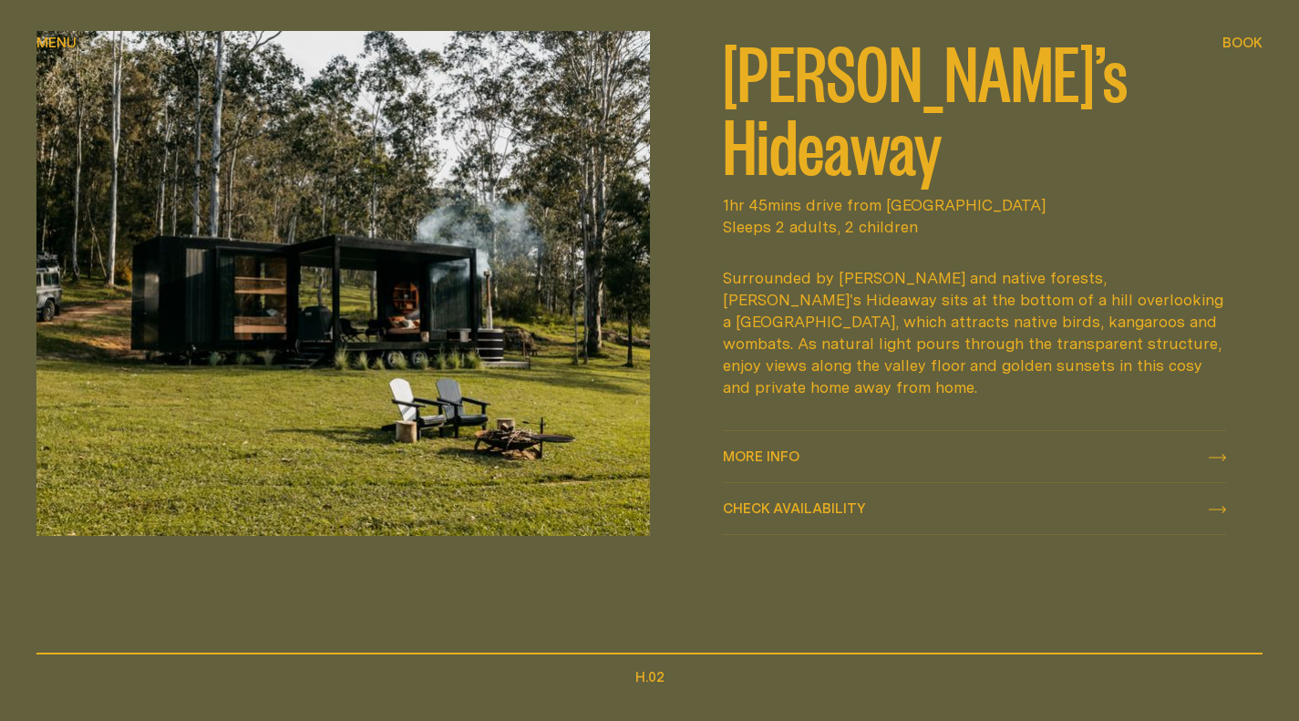
scroll to position [729, 0]
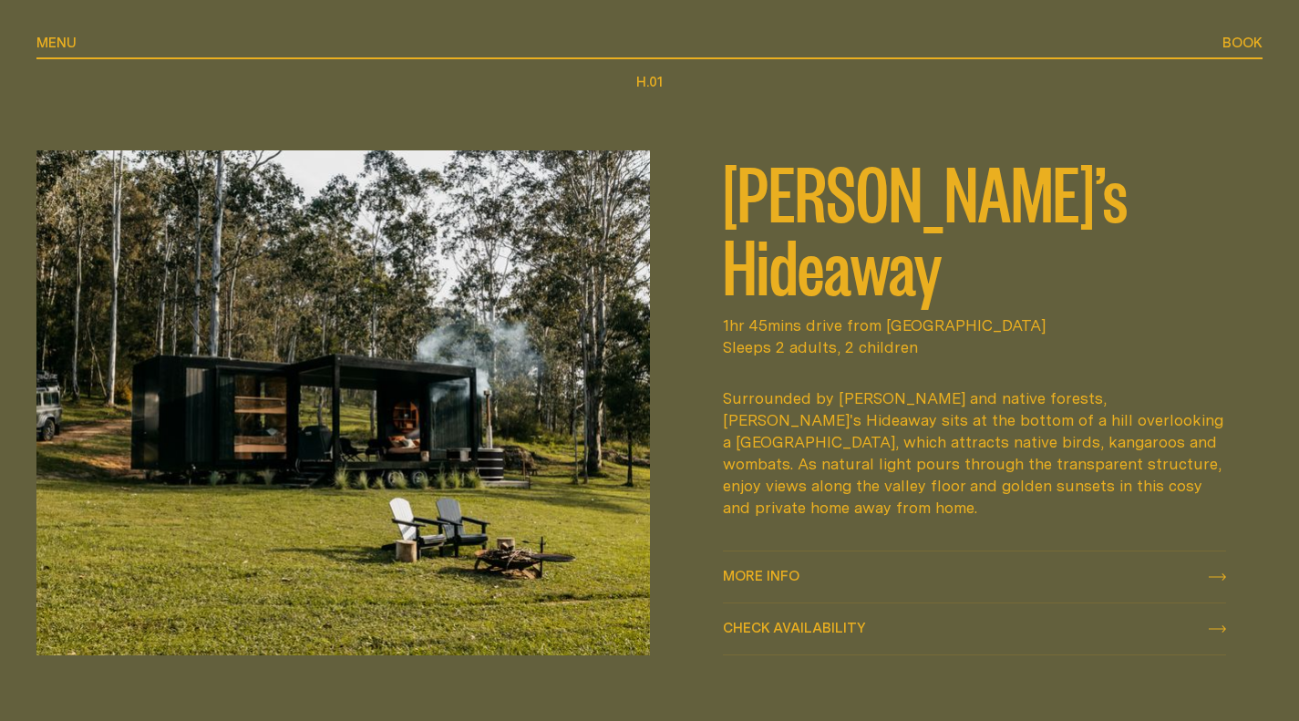
click at [1236, 44] on span "Book" at bounding box center [1243, 43] width 40 height 14
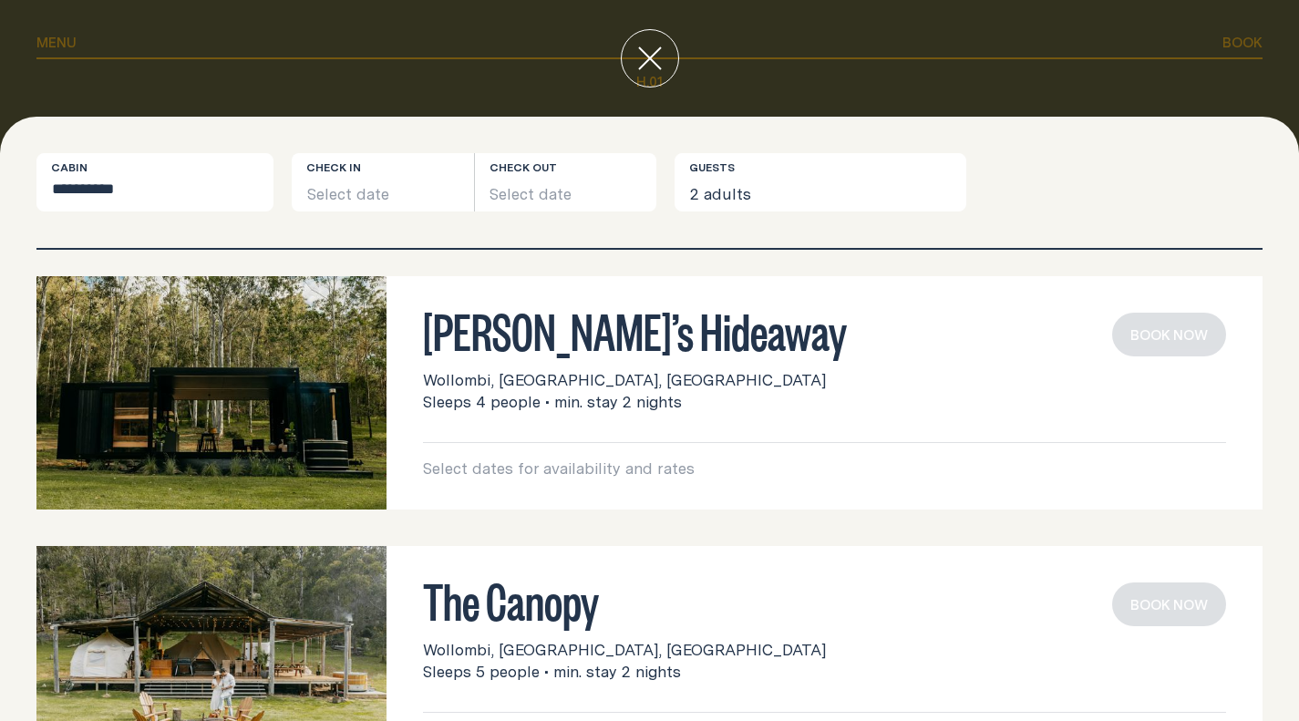
scroll to position [0, 0]
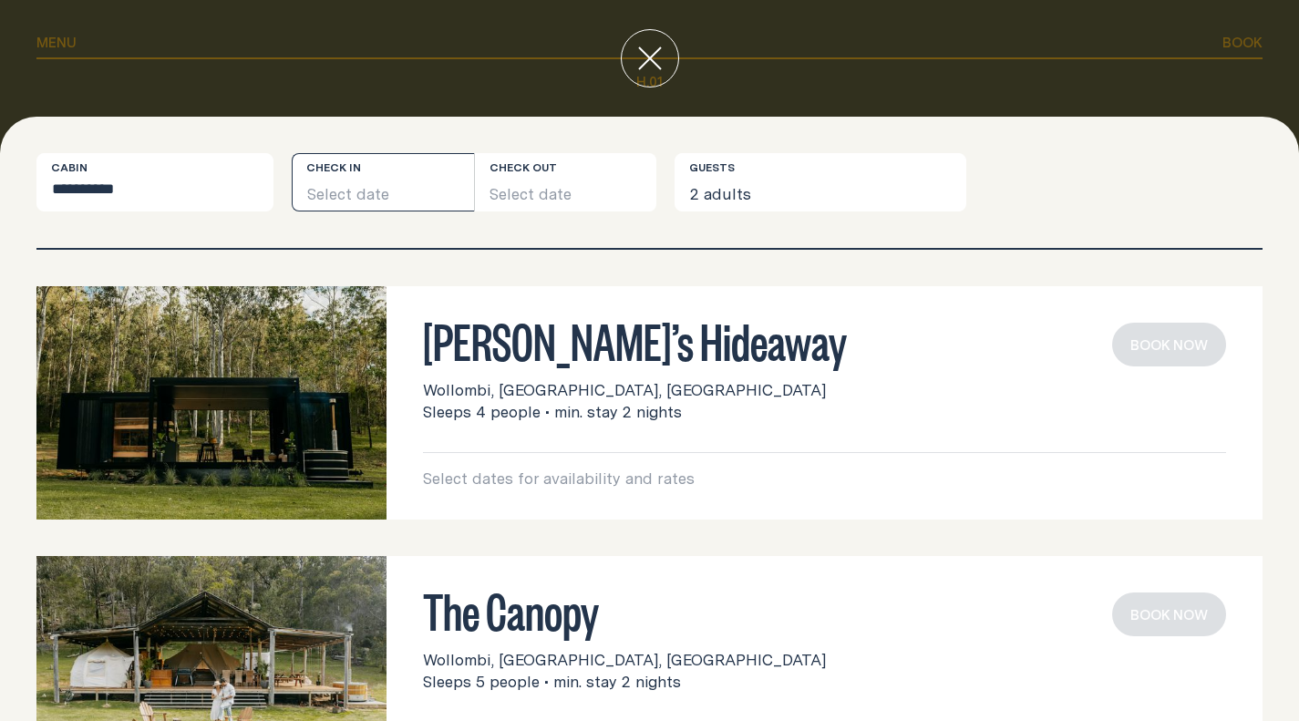
click at [366, 198] on button "Select date" at bounding box center [383, 182] width 182 height 58
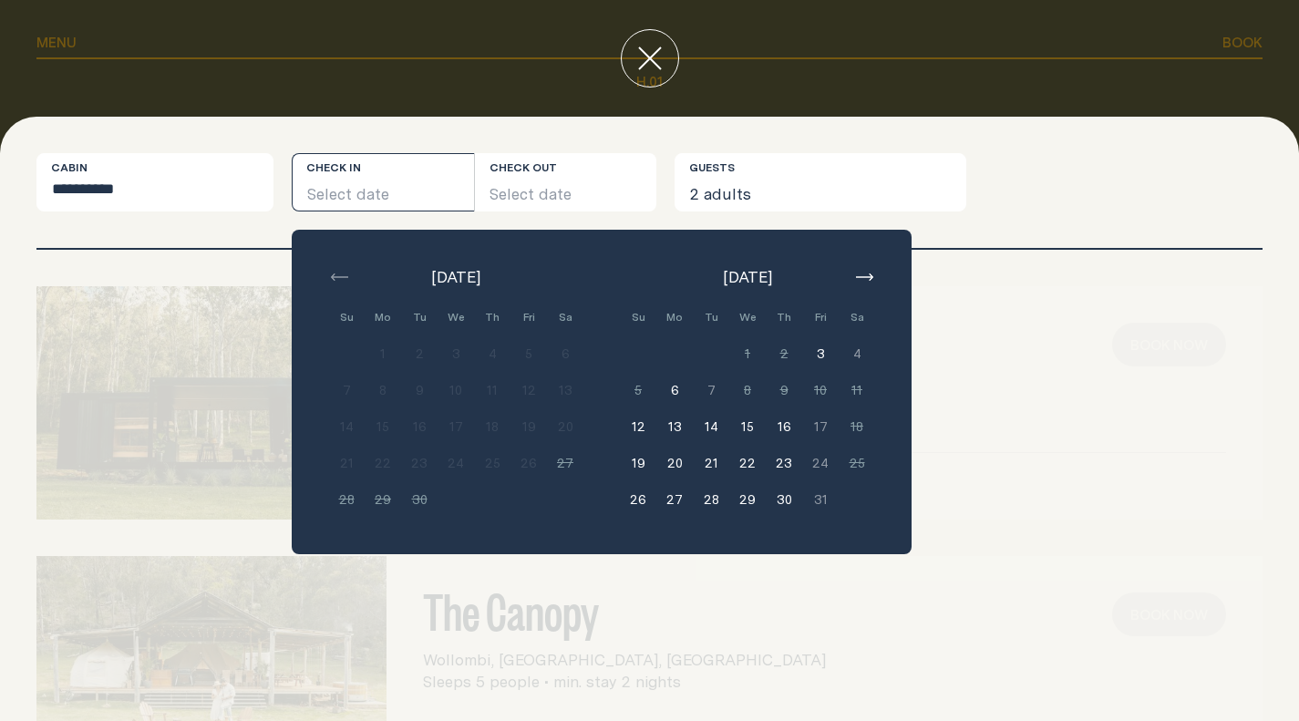
click at [674, 390] on button "6" at bounding box center [674, 390] width 36 height 36
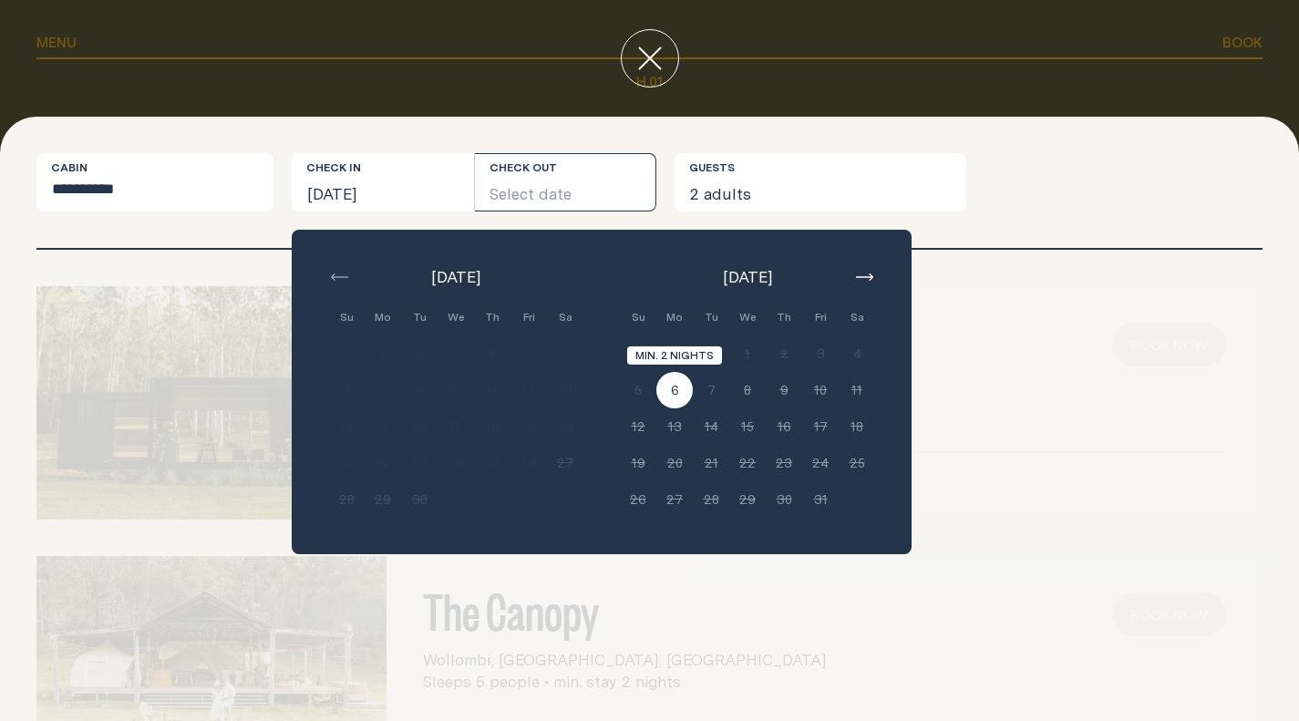
click at [673, 393] on button "6" at bounding box center [674, 390] width 36 height 36
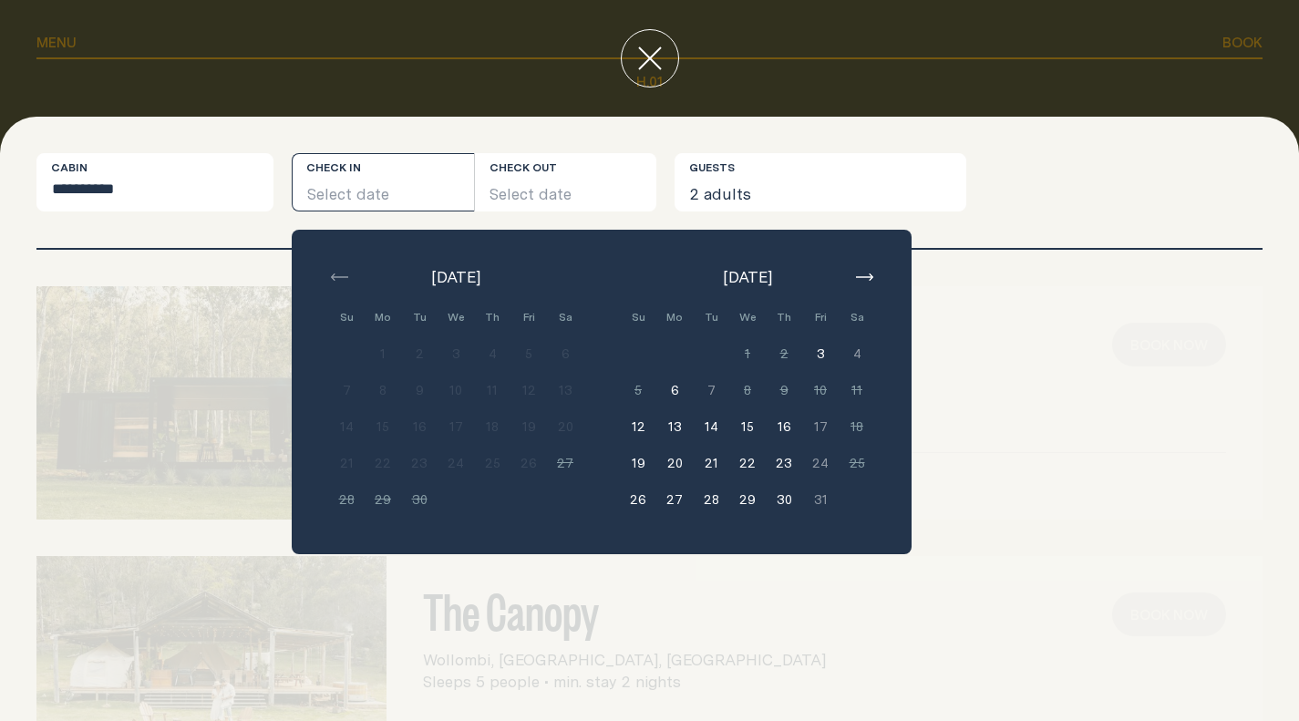
click at [674, 392] on button "6" at bounding box center [674, 390] width 36 height 36
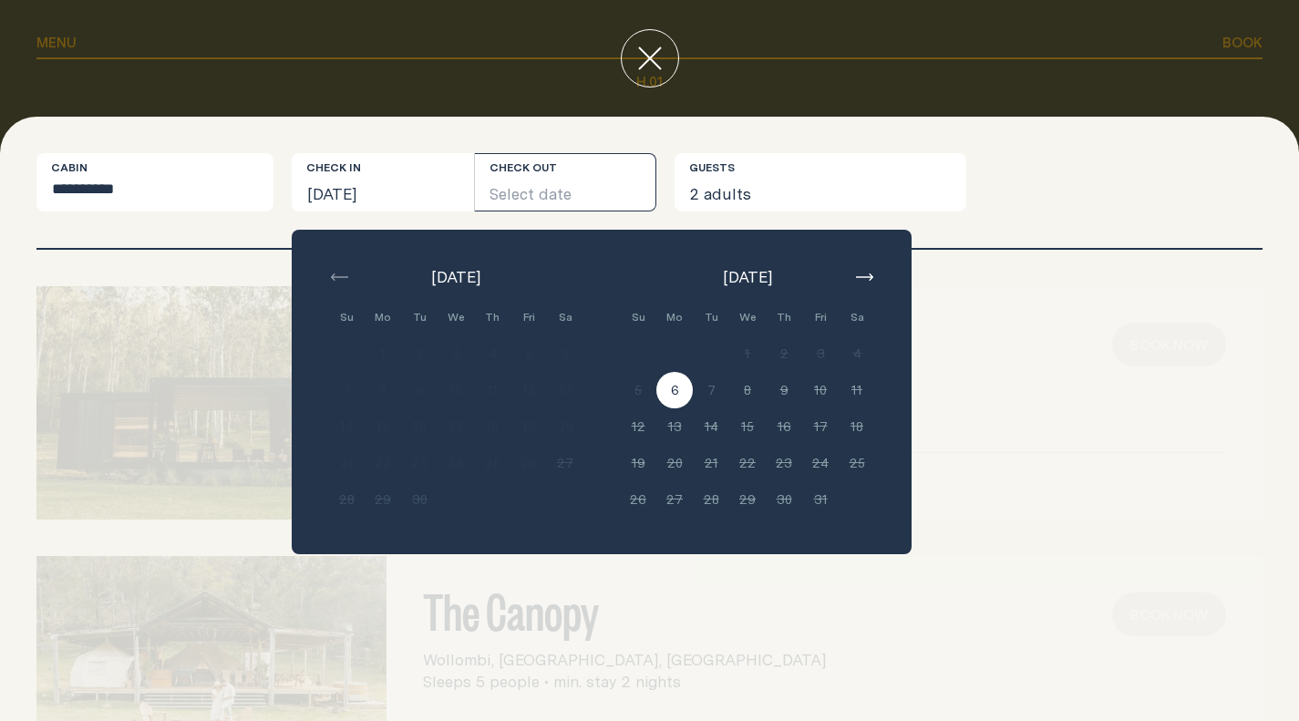
click at [1016, 208] on div "**********" at bounding box center [649, 182] width 1226 height 58
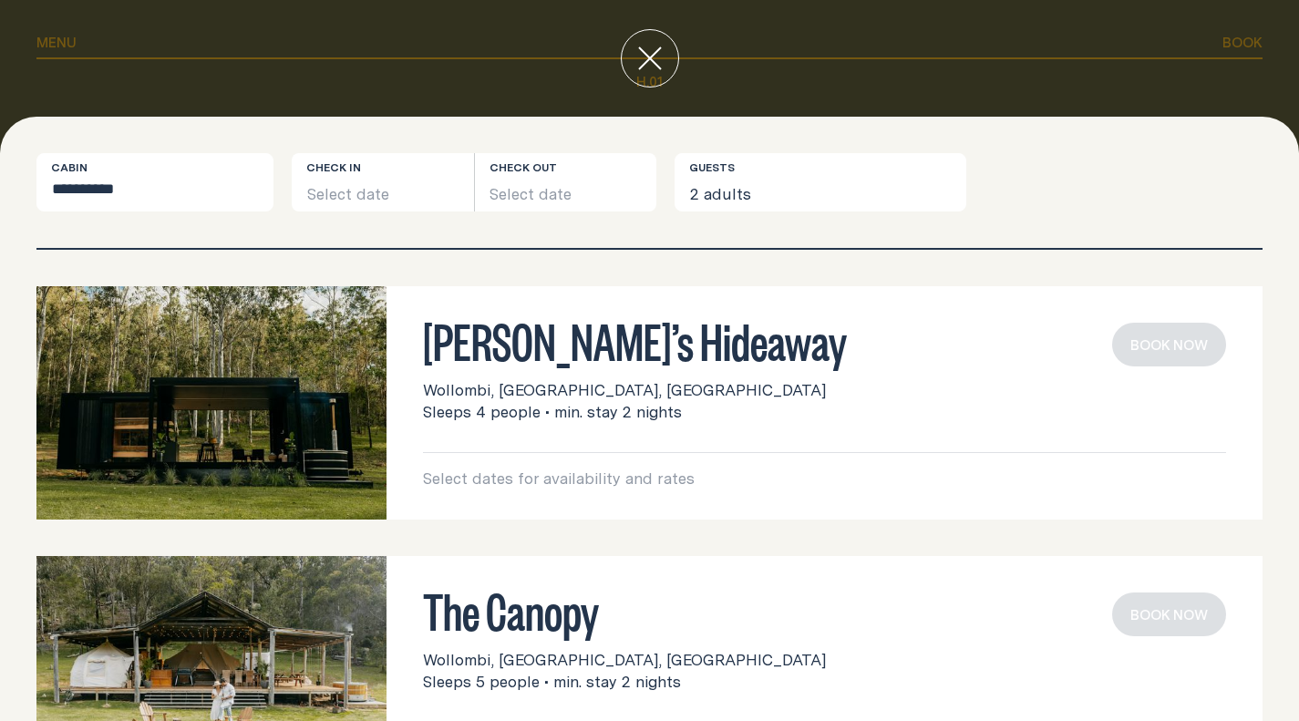
click at [651, 57] on icon "close" at bounding box center [650, 58] width 24 height 24
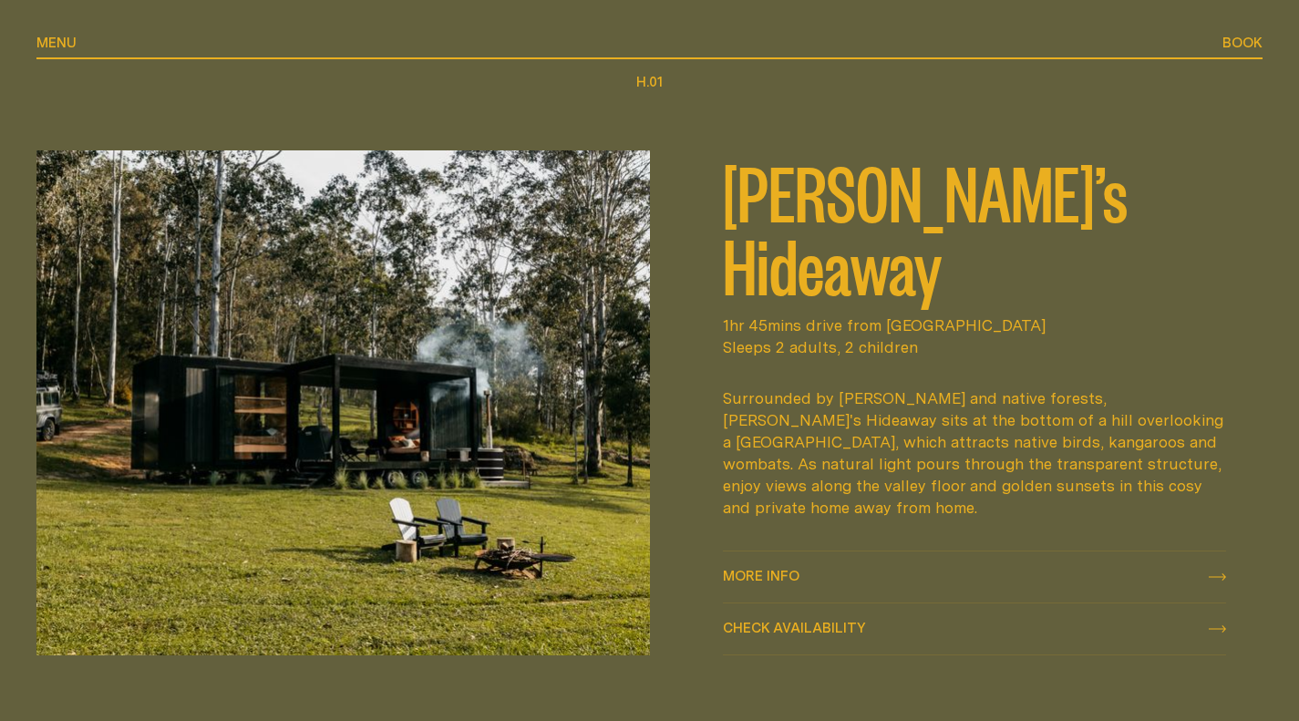
click at [779, 583] on span "More info" at bounding box center [761, 576] width 77 height 14
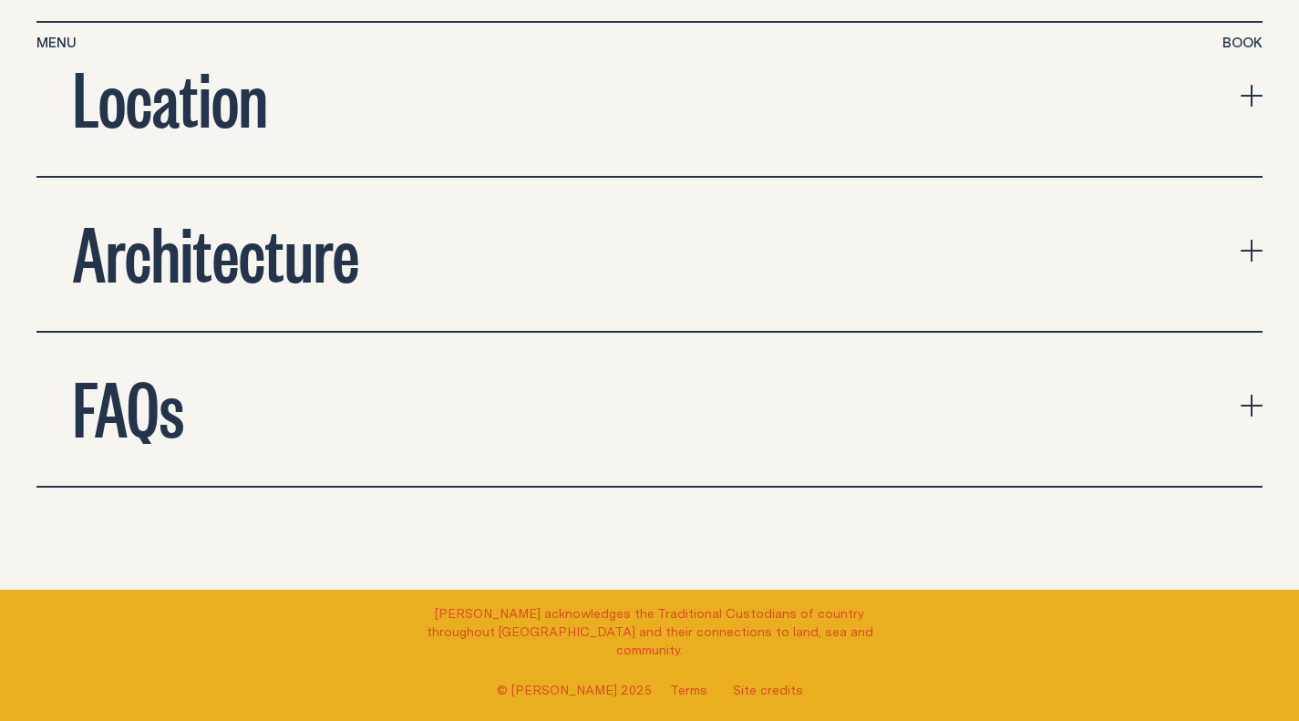
scroll to position [5905, 0]
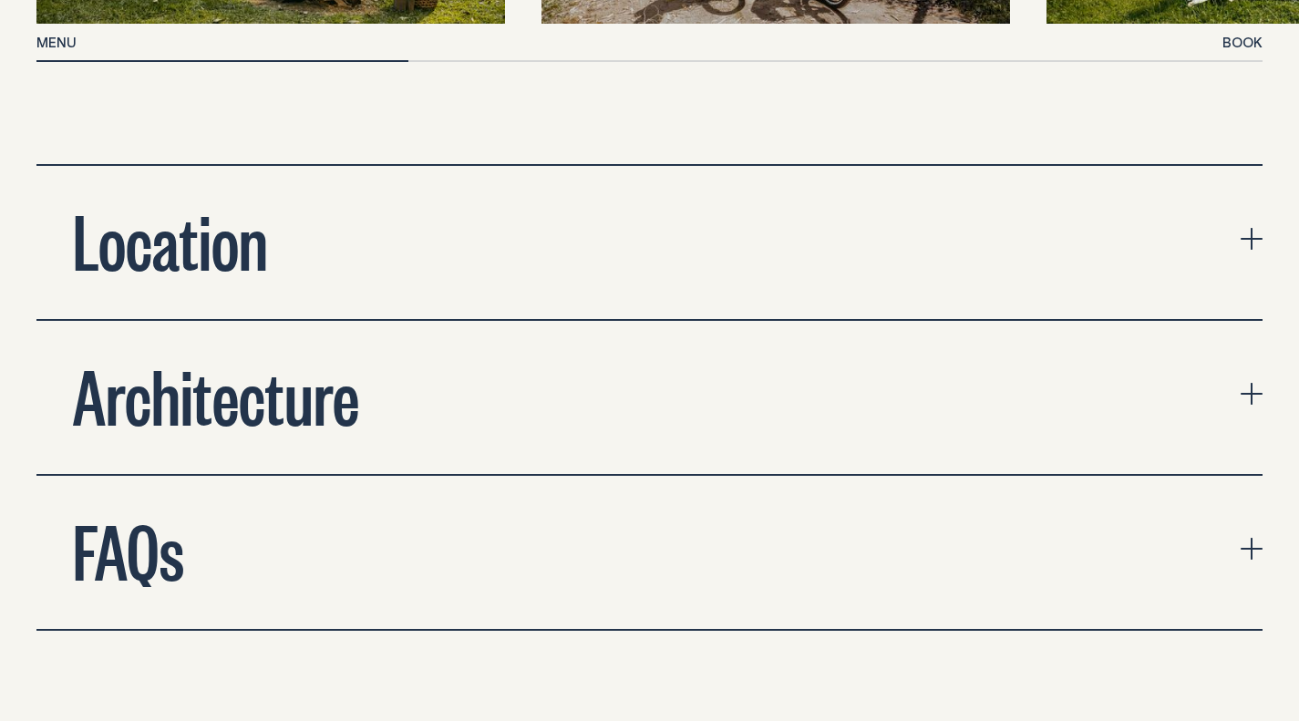
click at [723, 407] on button "Architecture" at bounding box center [649, 397] width 1226 height 153
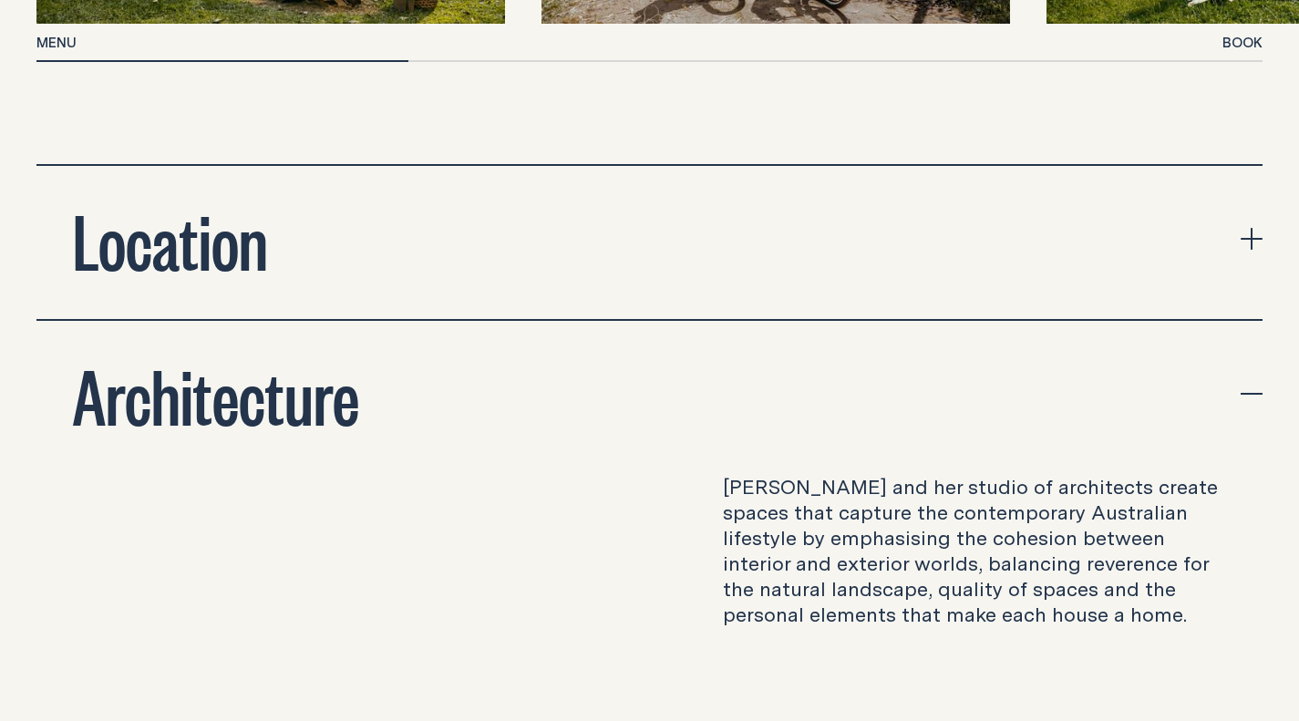
click at [707, 274] on button "Location" at bounding box center [649, 242] width 1226 height 153
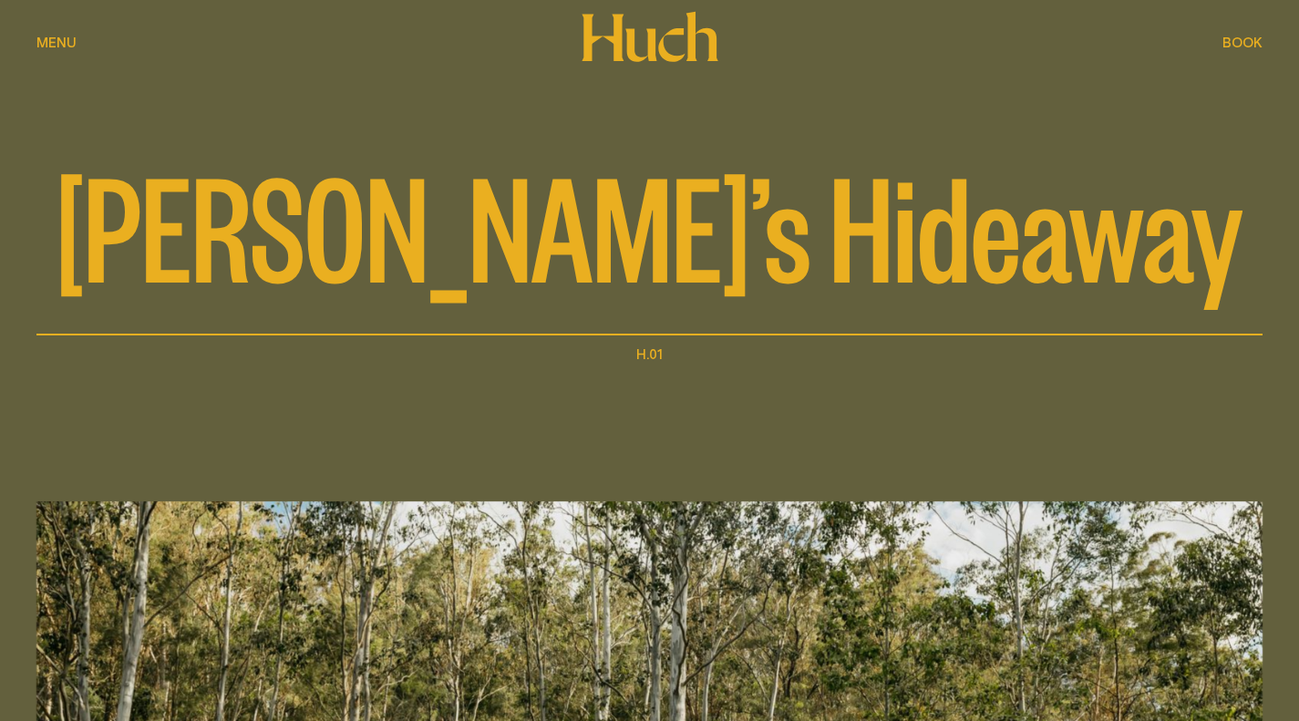
scroll to position [274, 0]
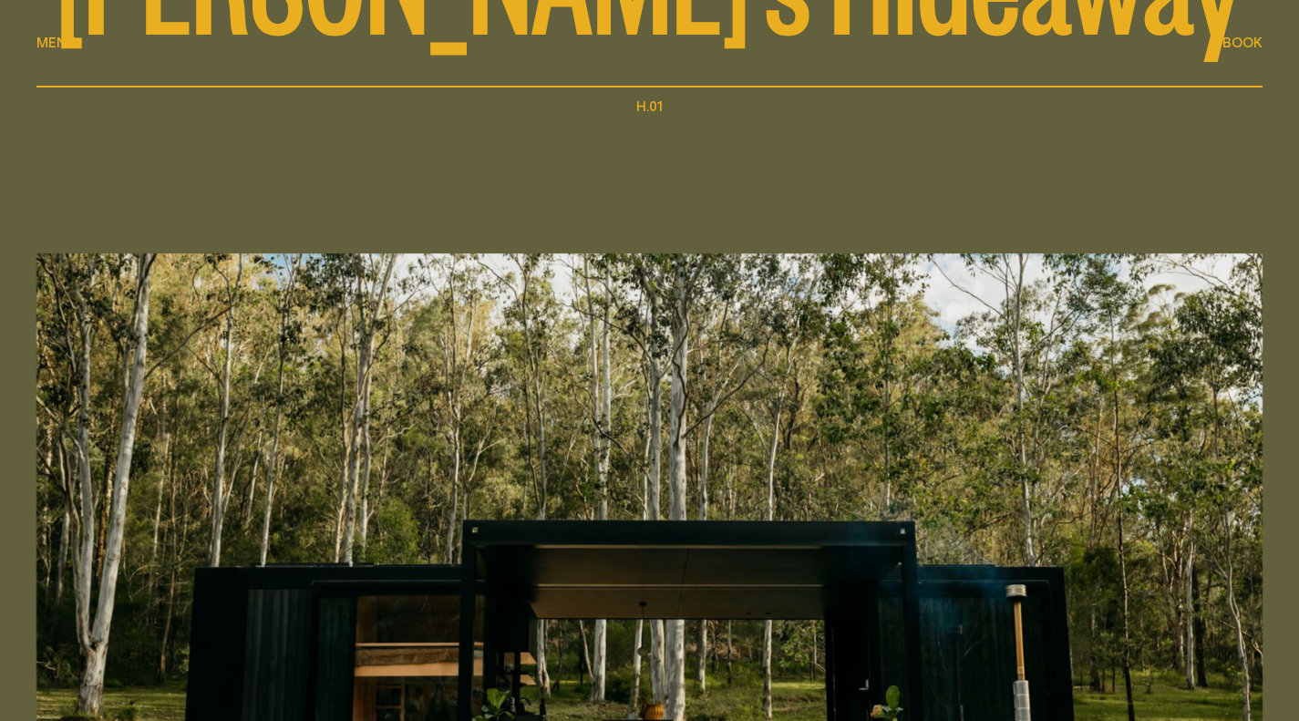
click at [1253, 44] on span "Book" at bounding box center [1243, 43] width 40 height 14
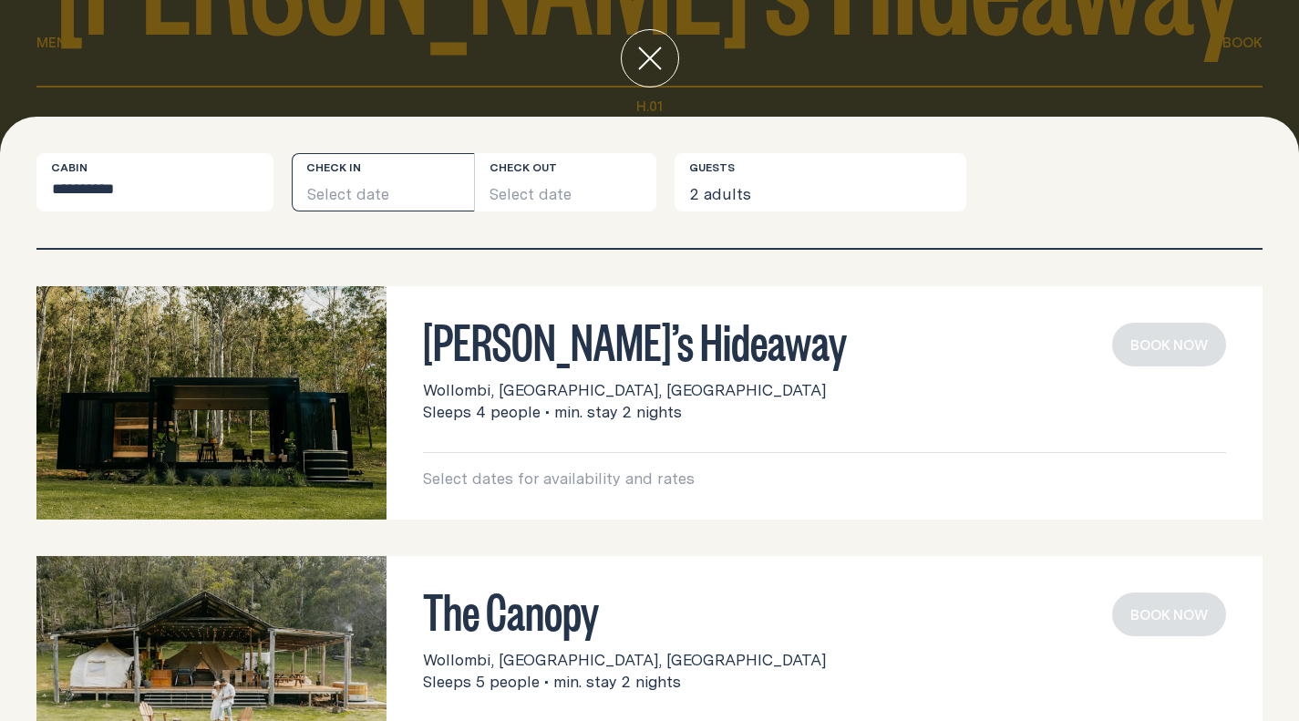
click at [392, 198] on button "Select date" at bounding box center [383, 182] width 182 height 58
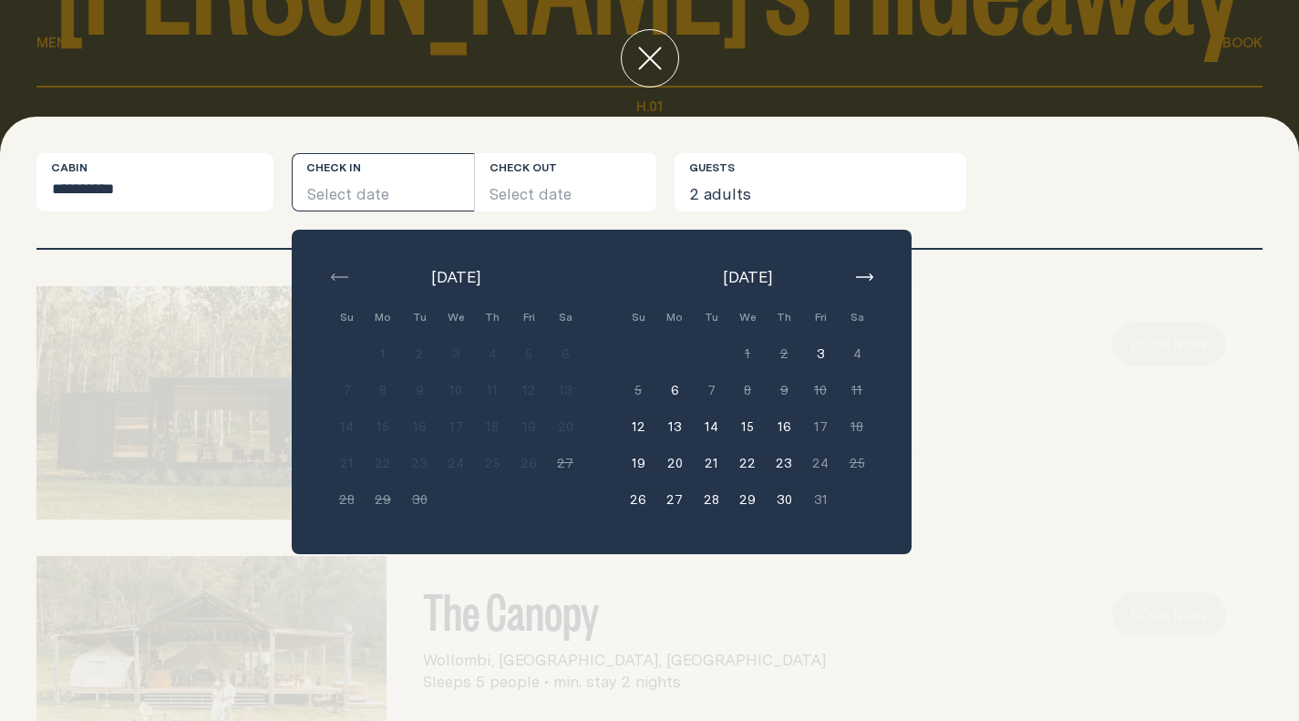
click at [675, 391] on button "6" at bounding box center [674, 390] width 36 height 36
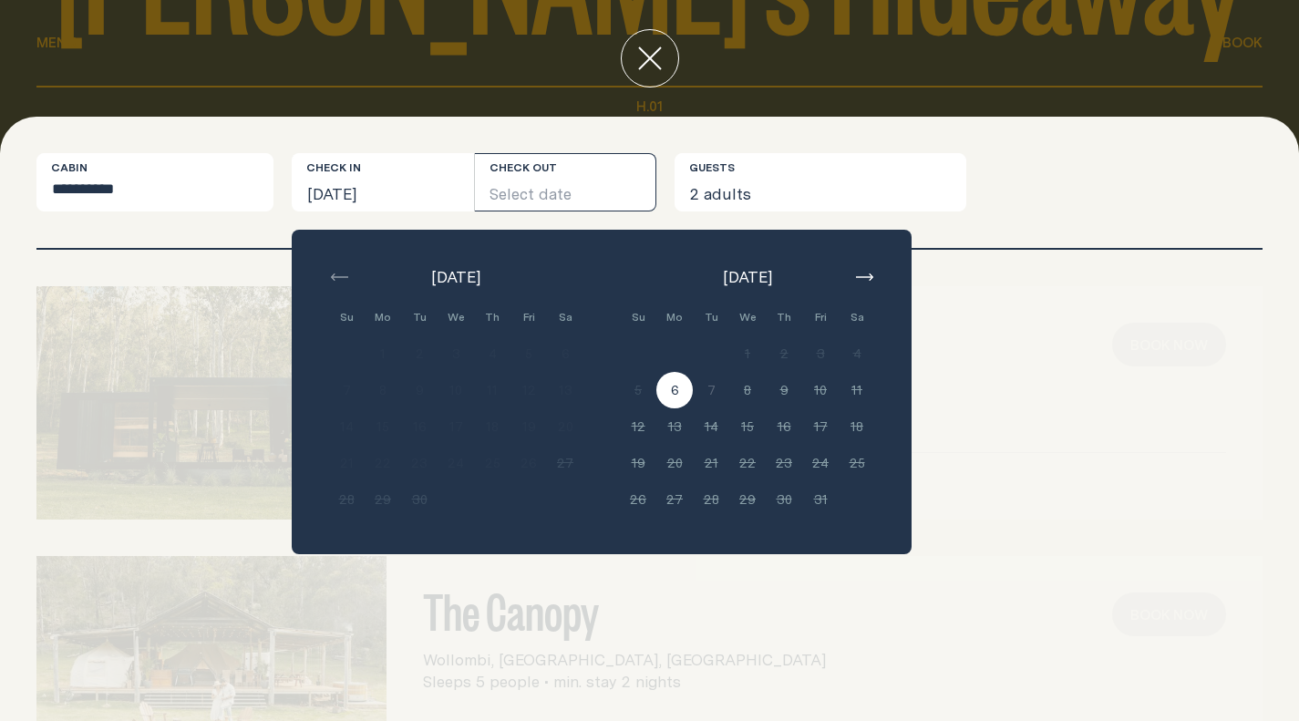
click at [572, 197] on button "Select date" at bounding box center [566, 182] width 182 height 58
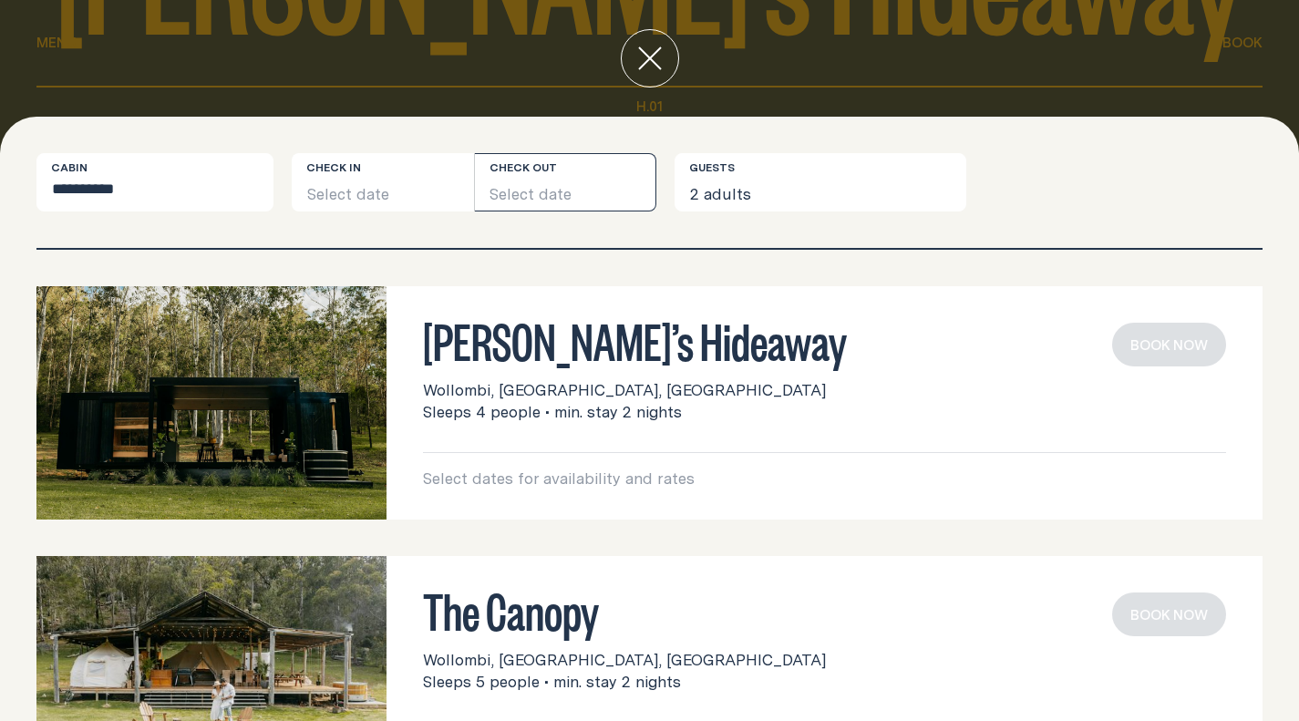
click at [561, 197] on button "Select date" at bounding box center [566, 182] width 182 height 58
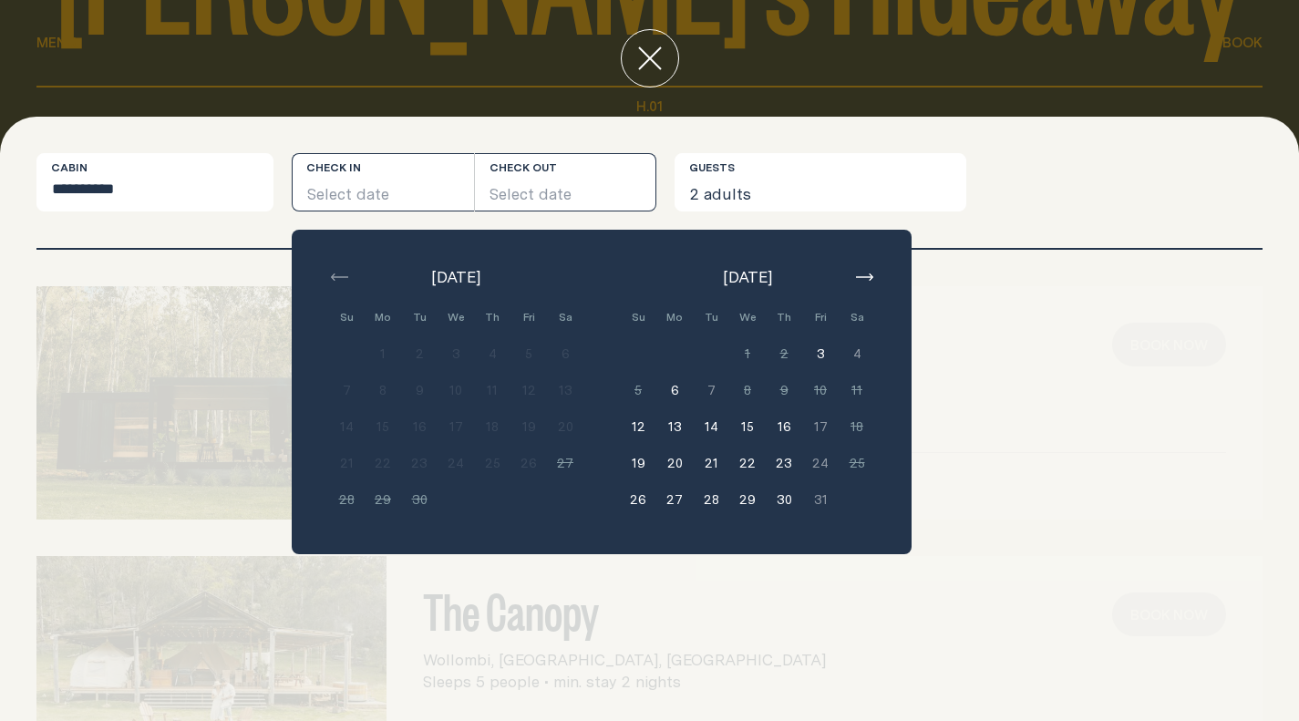
click at [592, 176] on button "Select date" at bounding box center [566, 182] width 182 height 58
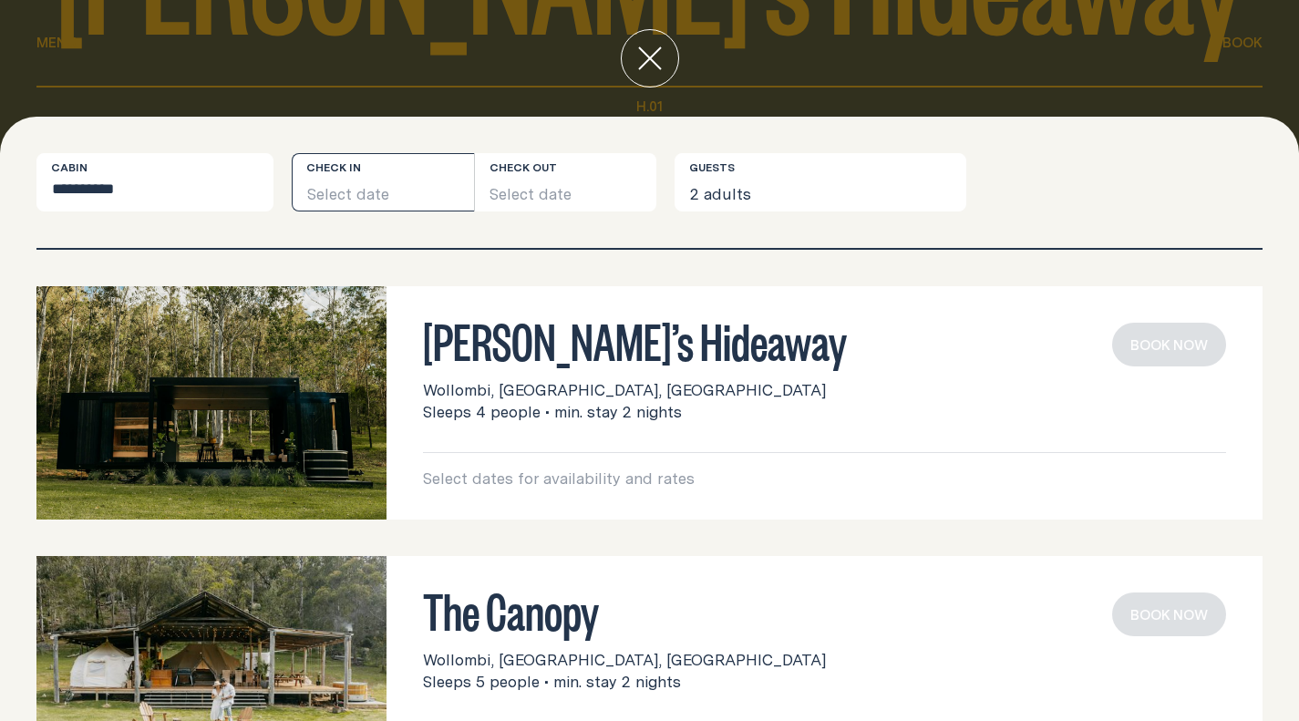
click at [358, 172] on button "Select date" at bounding box center [383, 182] width 182 height 58
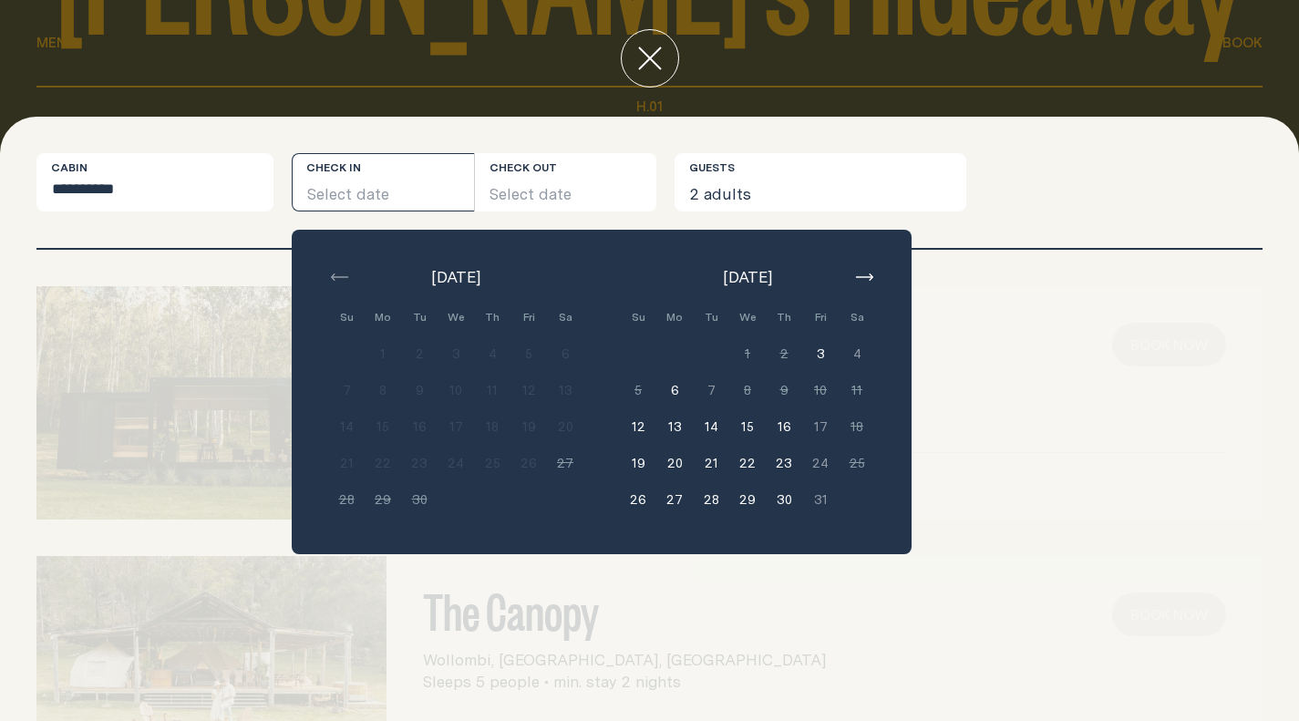
click at [678, 394] on button "6" at bounding box center [674, 390] width 36 height 36
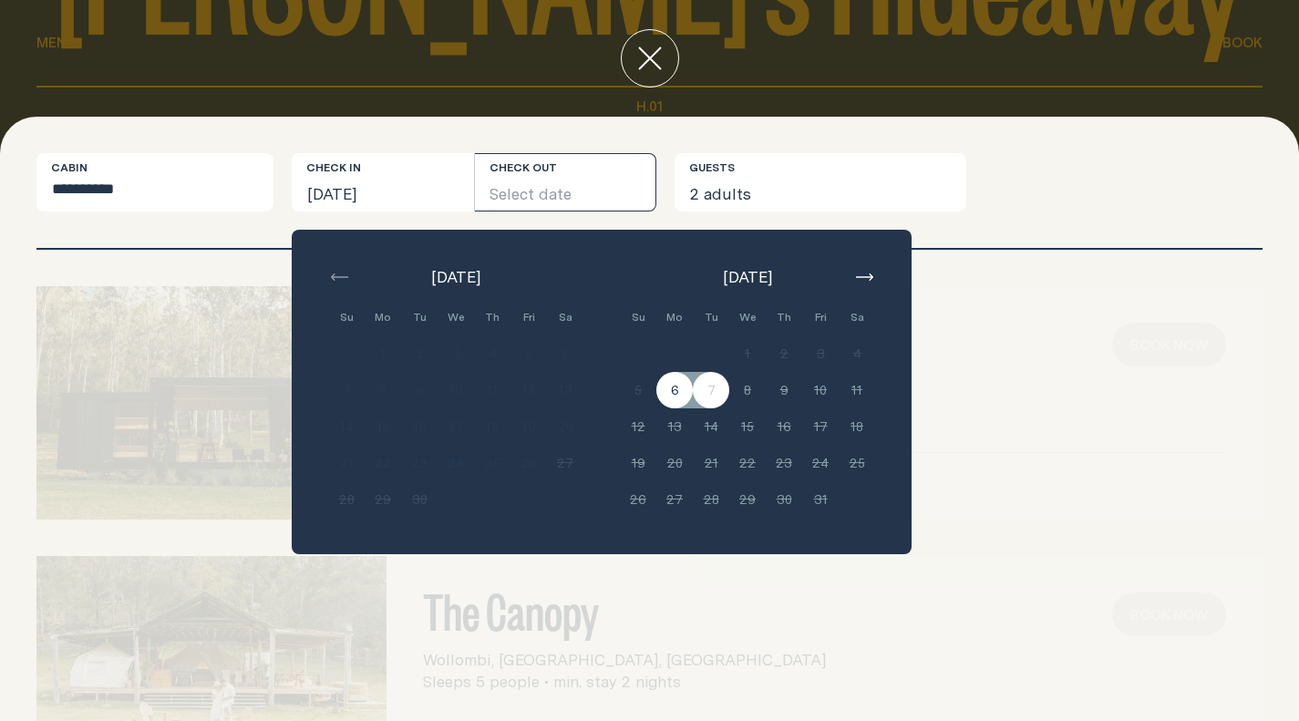
click at [598, 186] on button "Select date" at bounding box center [566, 182] width 182 height 58
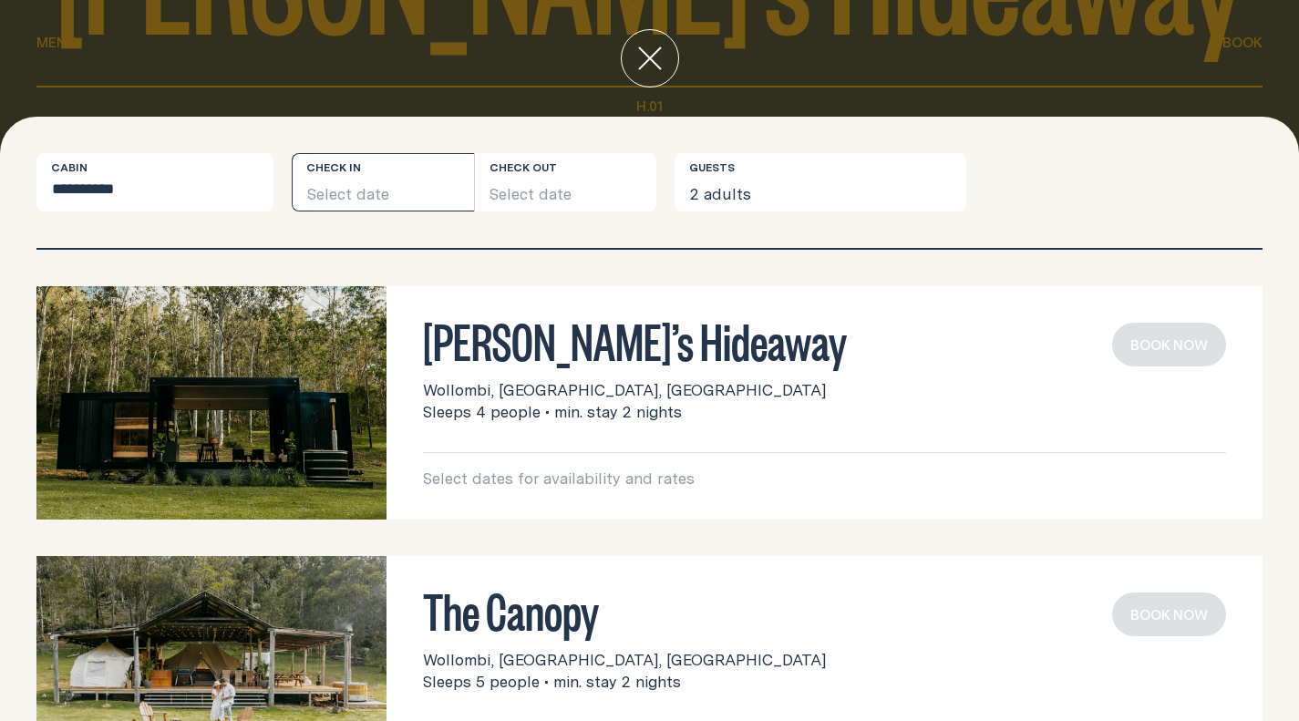
click at [400, 183] on button "Select date" at bounding box center [383, 182] width 182 height 58
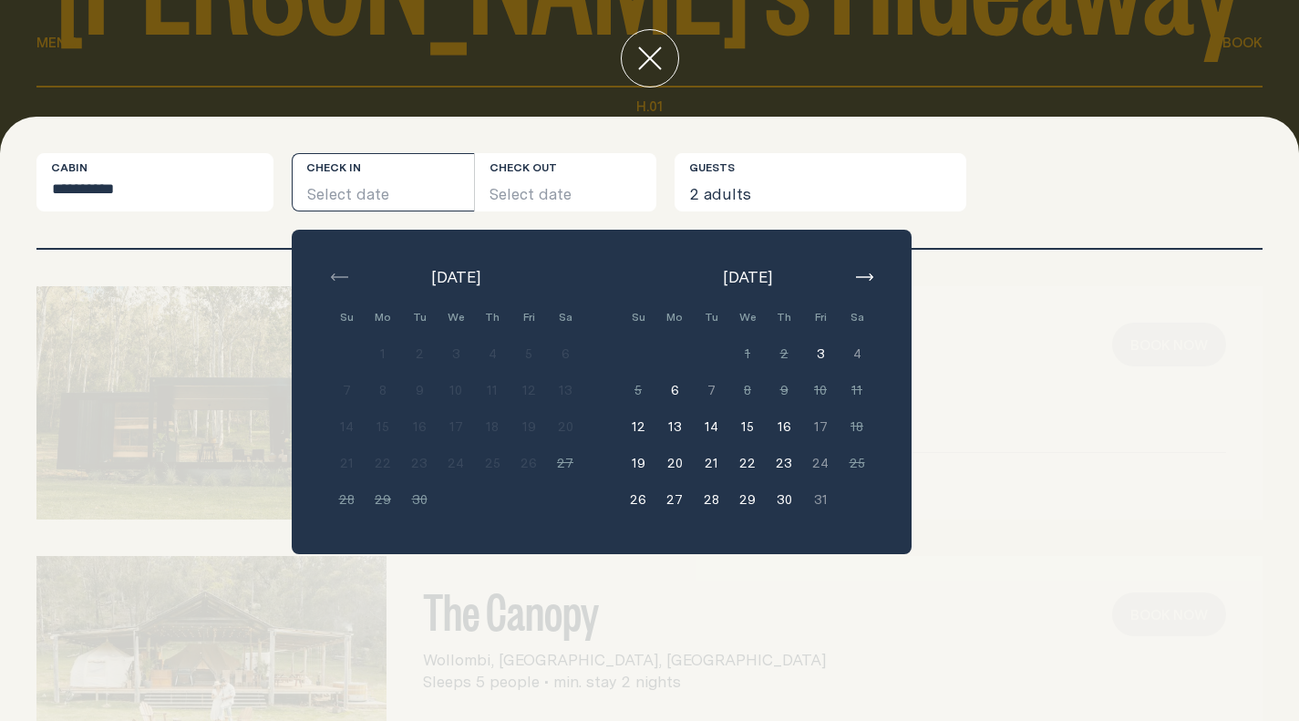
click at [676, 396] on button "6" at bounding box center [674, 390] width 36 height 36
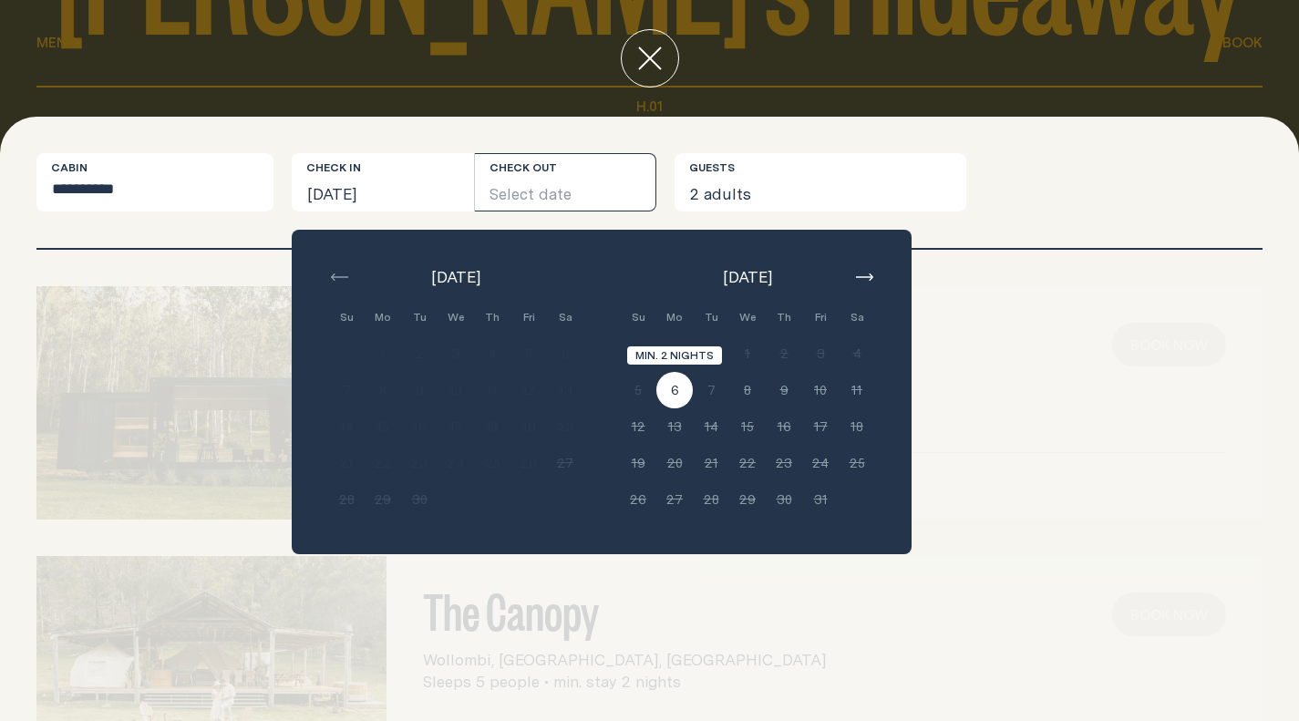
click at [667, 385] on button "6" at bounding box center [674, 390] width 36 height 36
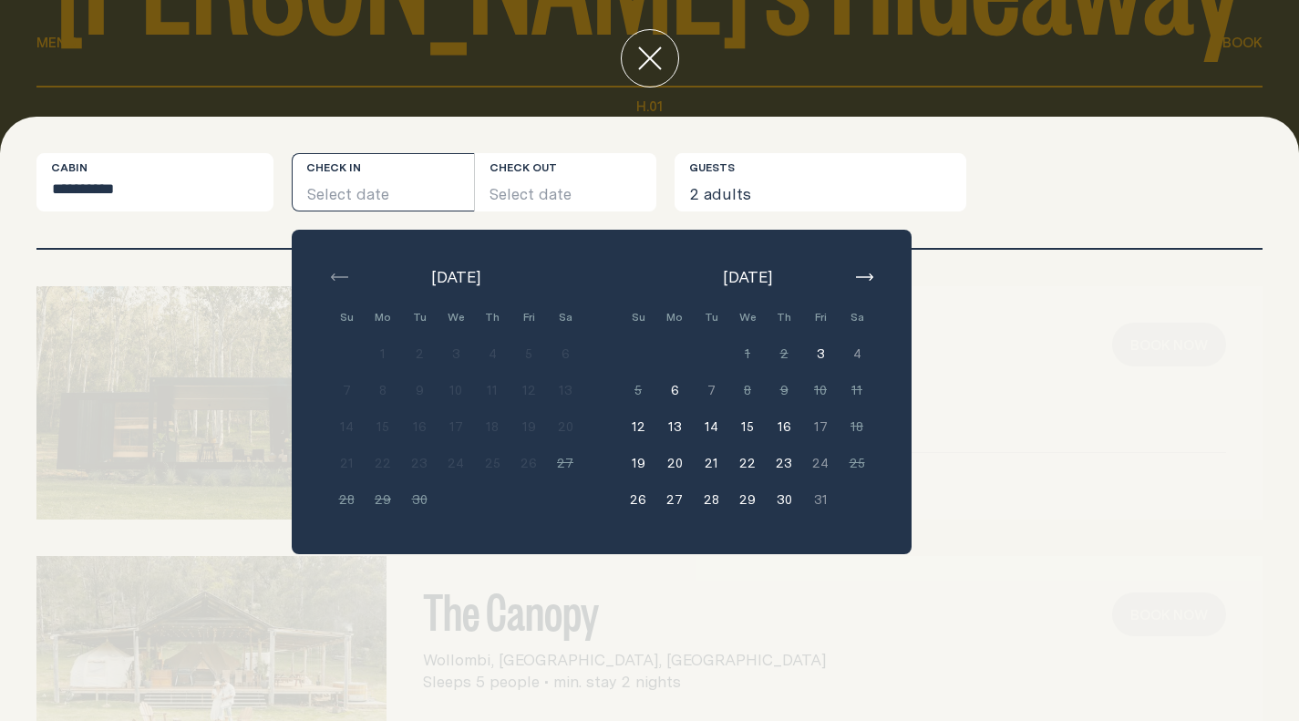
click at [671, 390] on button "6" at bounding box center [674, 390] width 36 height 36
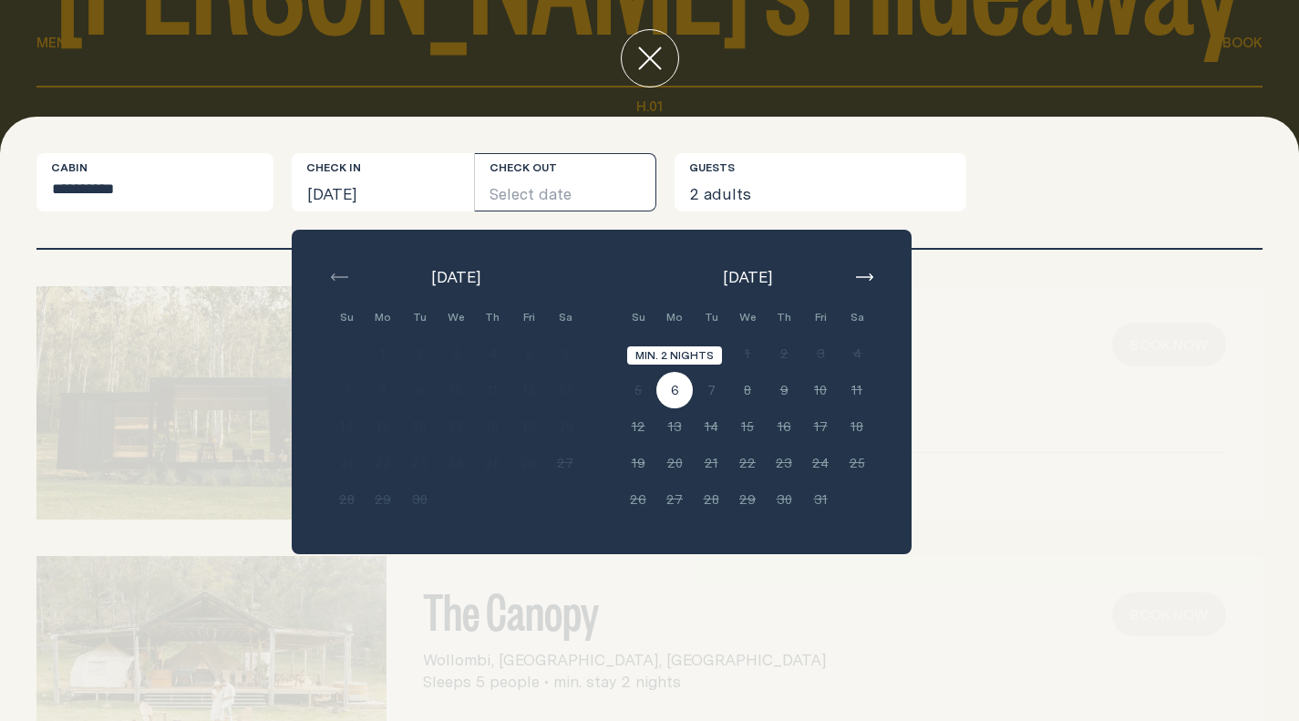
click at [676, 386] on button "6" at bounding box center [674, 390] width 36 height 36
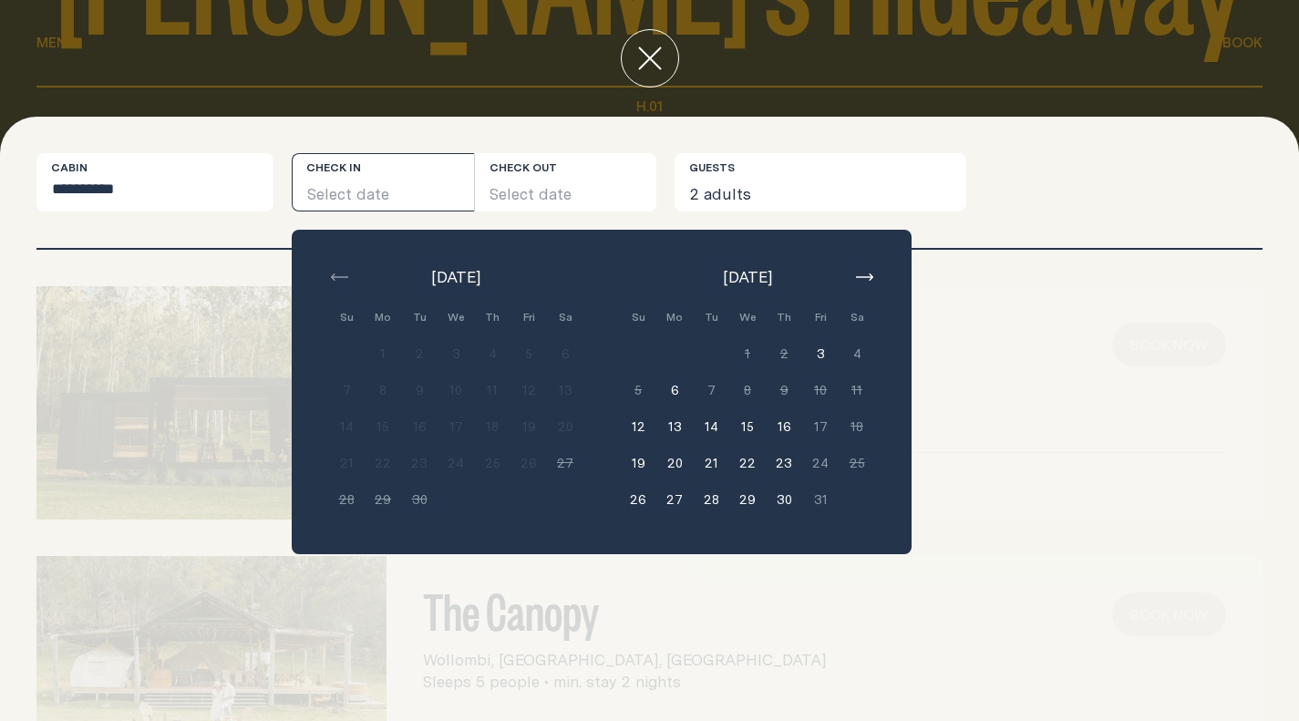
click at [676, 386] on button "6" at bounding box center [674, 390] width 36 height 36
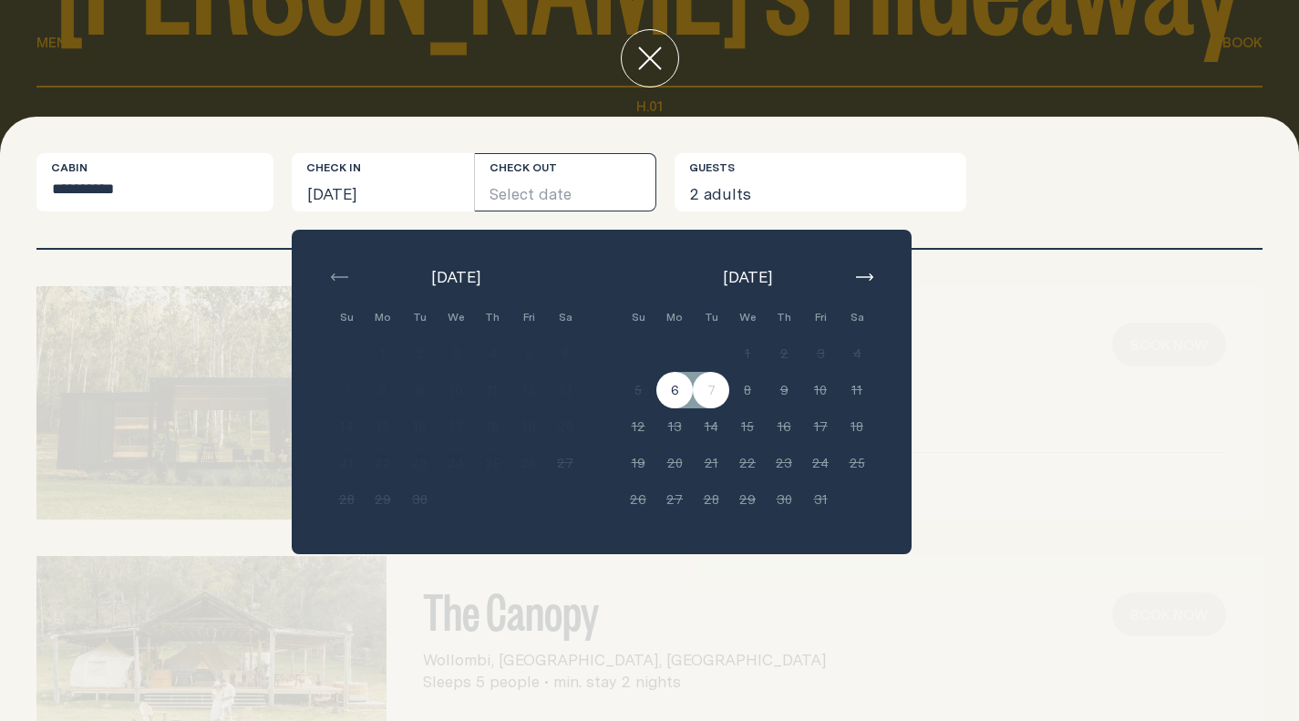
click at [1226, 211] on div "**********" at bounding box center [649, 182] width 1226 height 58
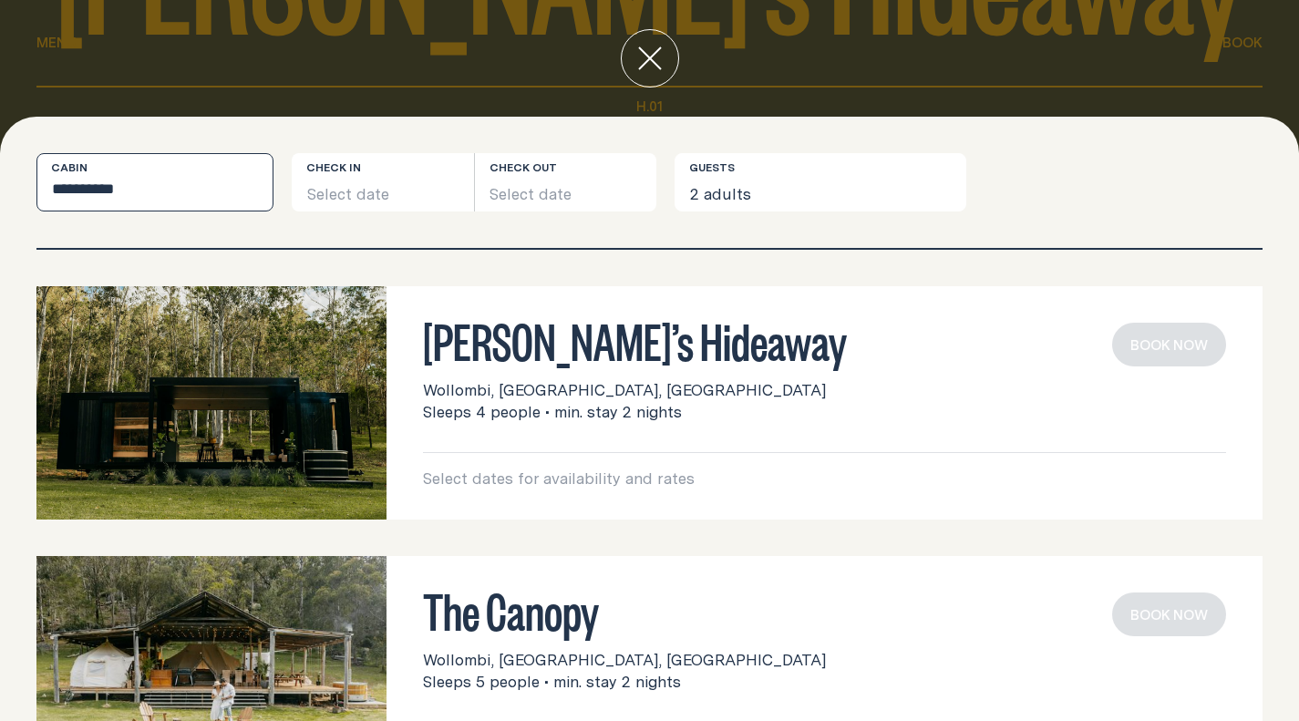
click at [162, 179] on select "**********" at bounding box center [154, 182] width 237 height 58
select select "******"
click at [36, 153] on select "**********" at bounding box center [154, 182] width 237 height 58
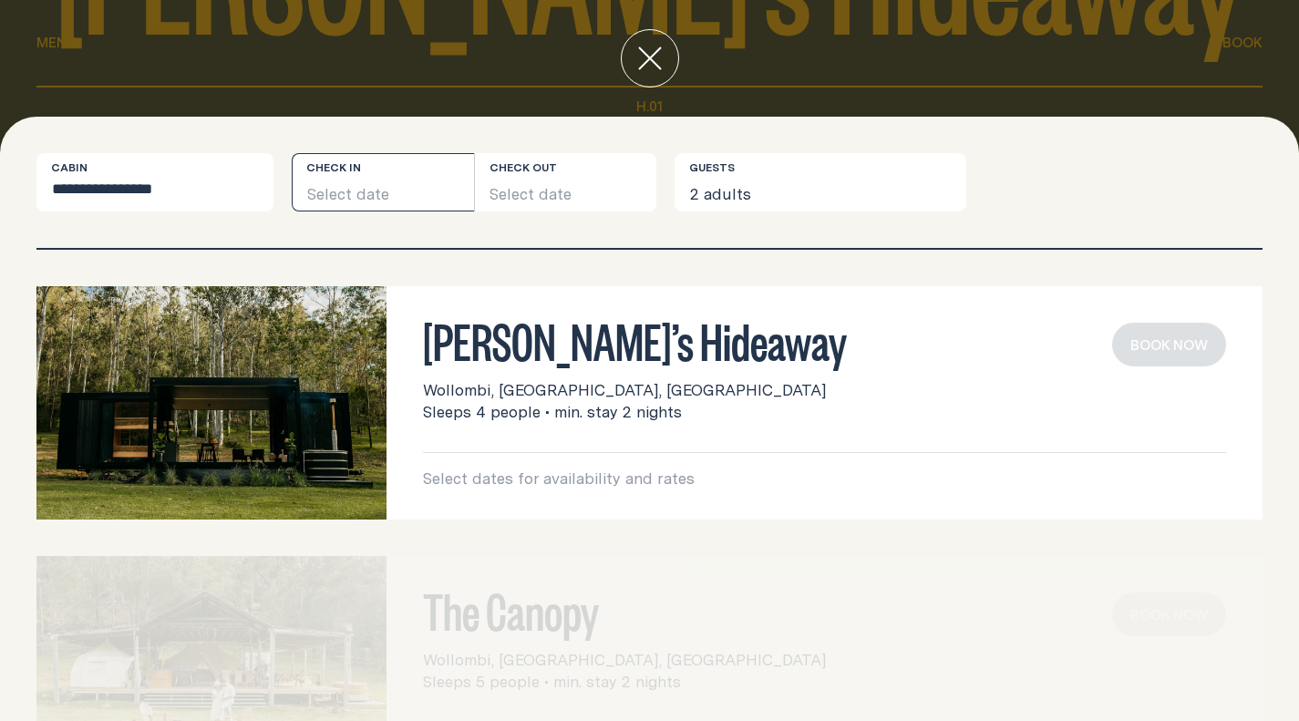
click at [353, 195] on button "Select date" at bounding box center [383, 182] width 182 height 58
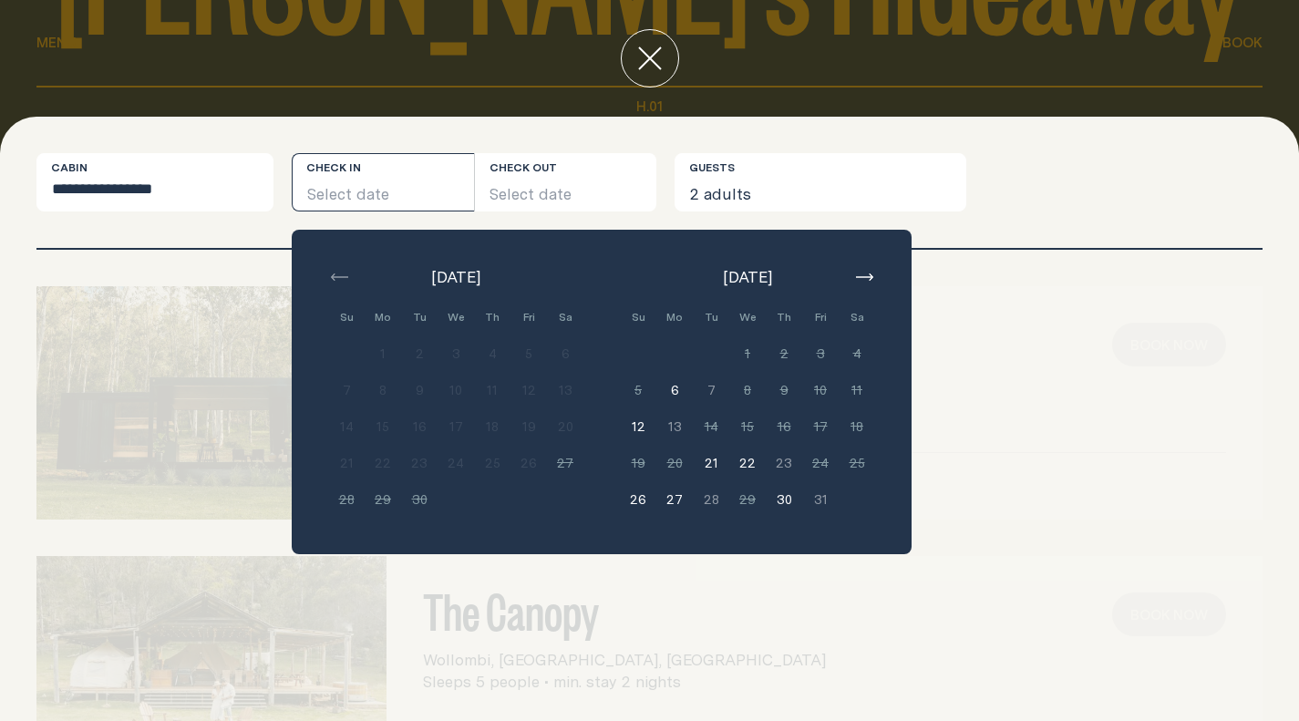
click at [678, 391] on button "6" at bounding box center [674, 390] width 36 height 36
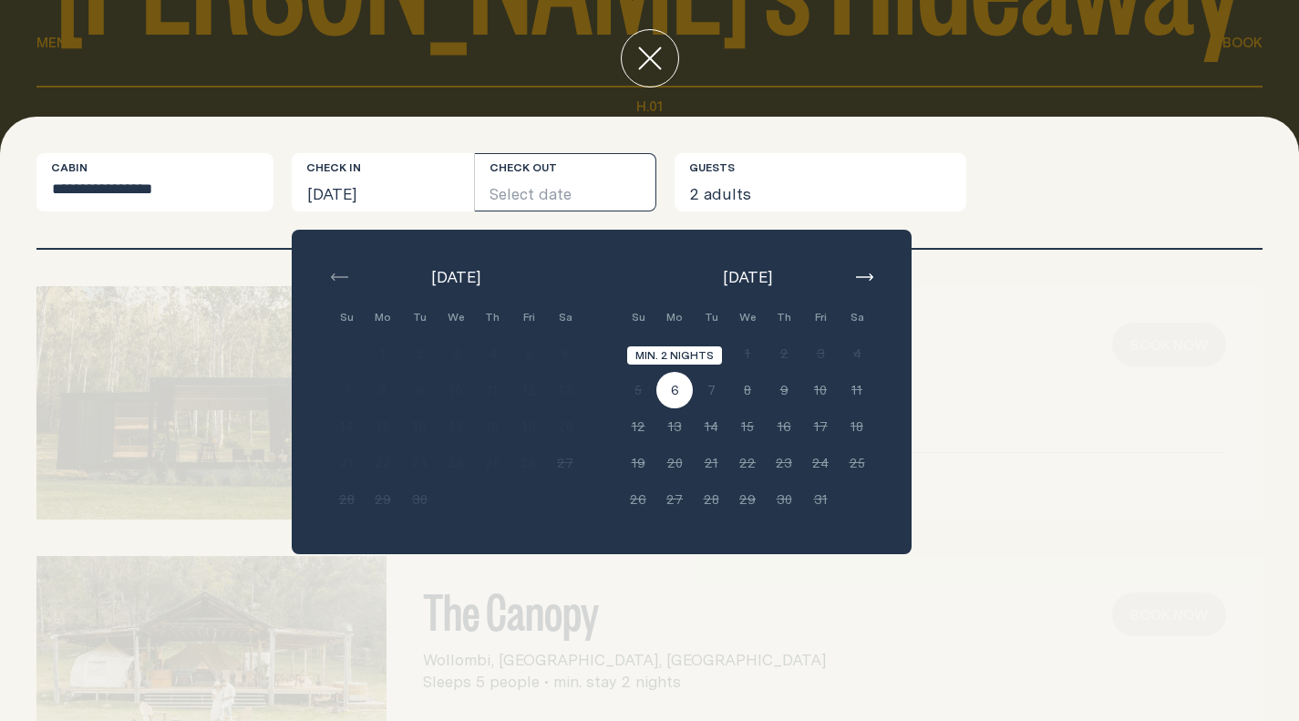
click at [672, 386] on button "6" at bounding box center [674, 390] width 36 height 36
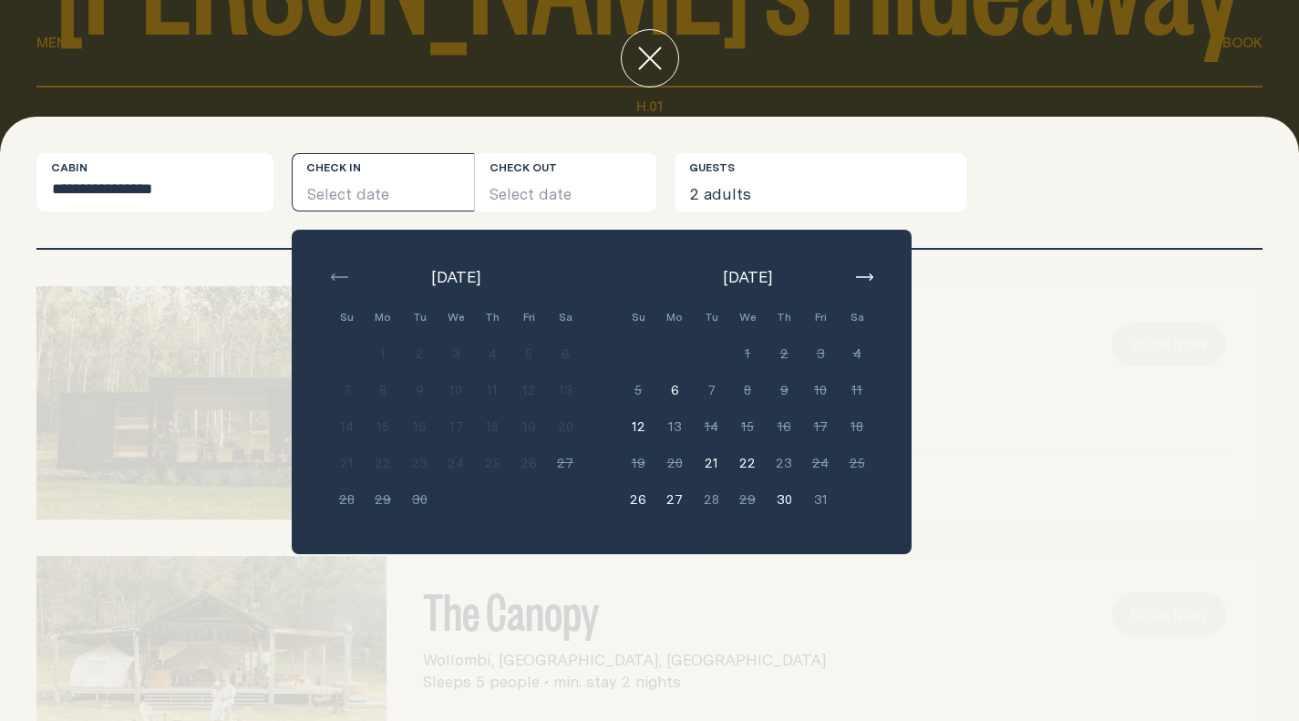
click at [1088, 190] on div "**********" at bounding box center [649, 182] width 1226 height 58
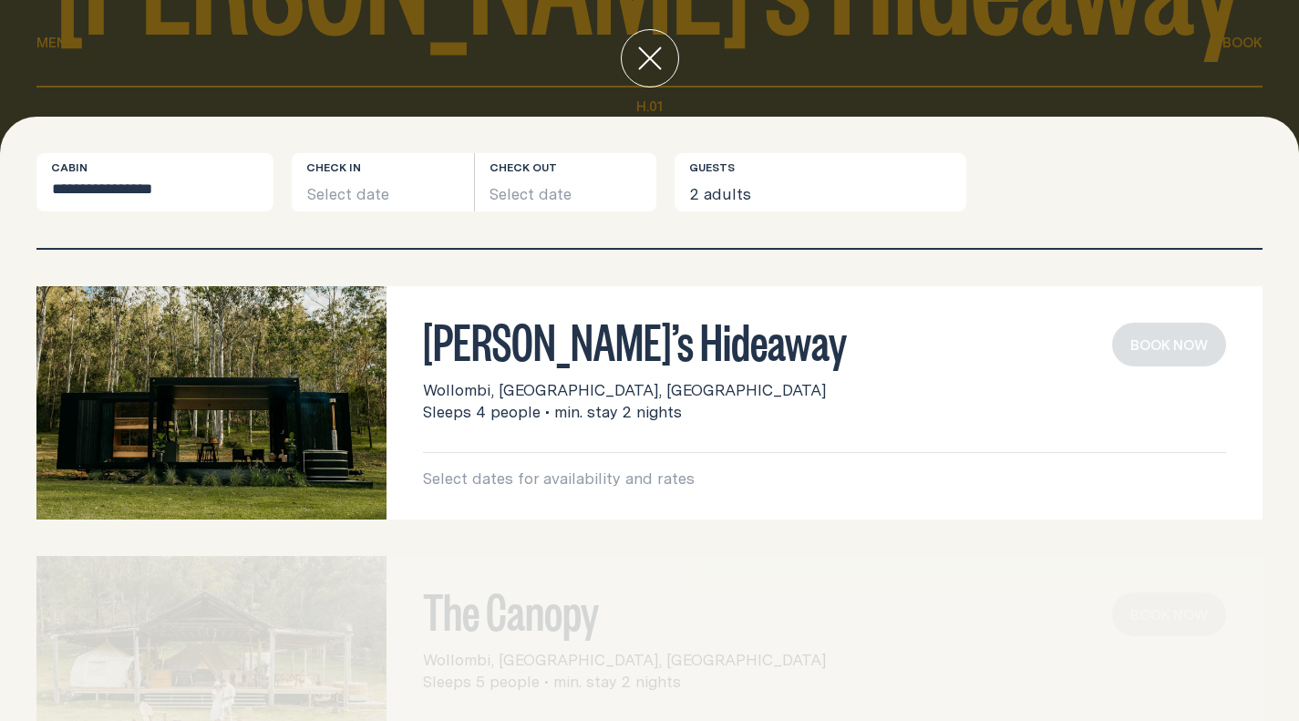
click at [605, 479] on p "Select dates for availability and rates" at bounding box center [824, 479] width 803 height 22
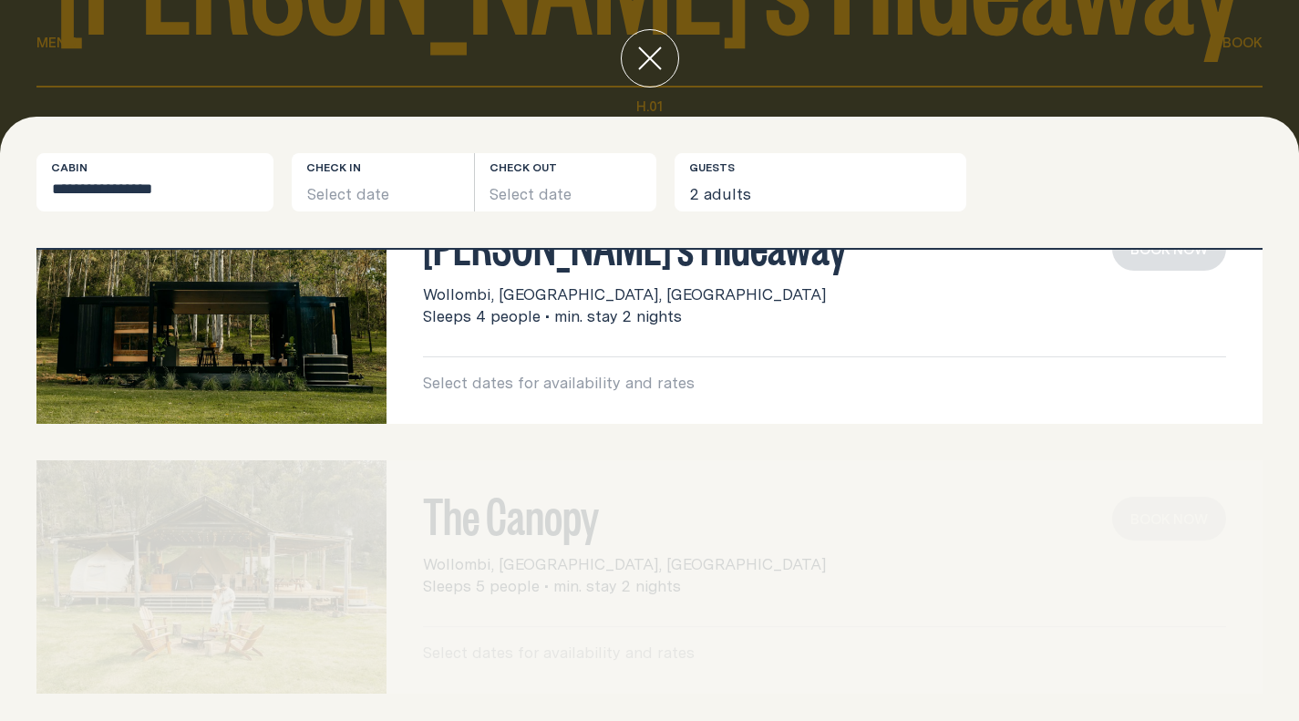
scroll to position [0, 0]
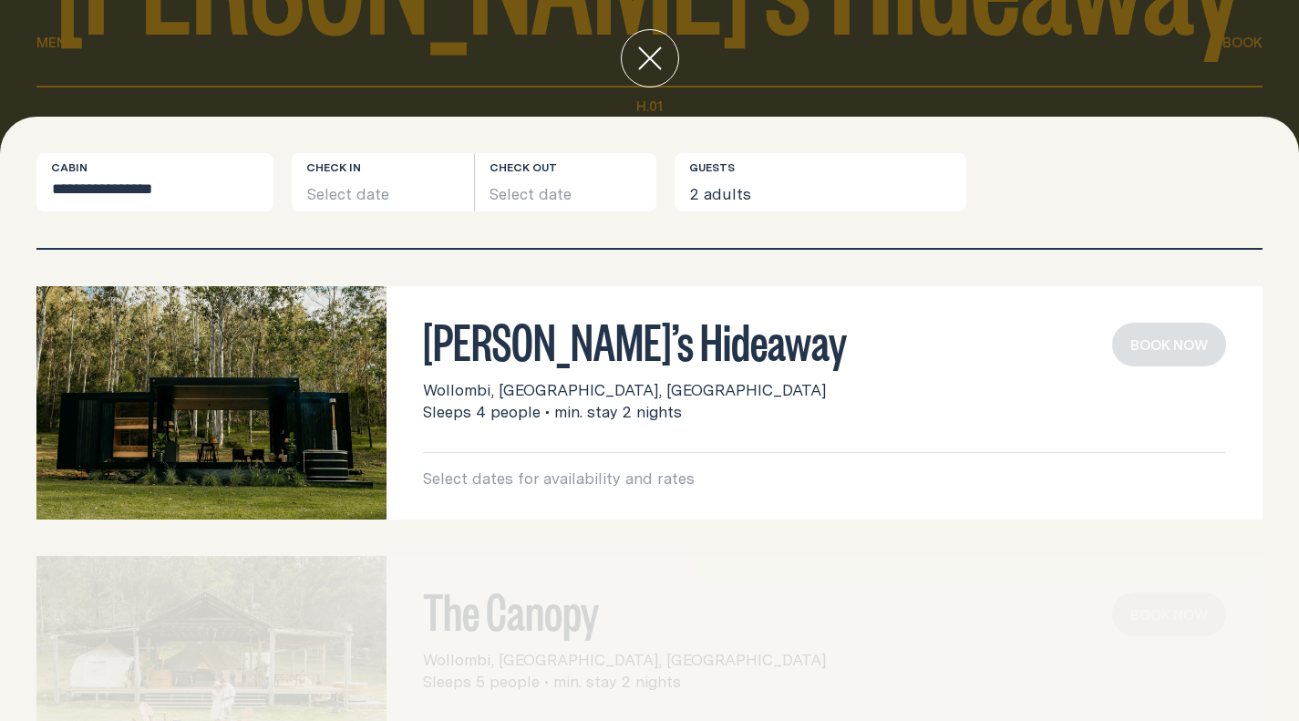
click at [1287, 102] on div at bounding box center [649, 58] width 1299 height 117
